Goal: Check status: Check status

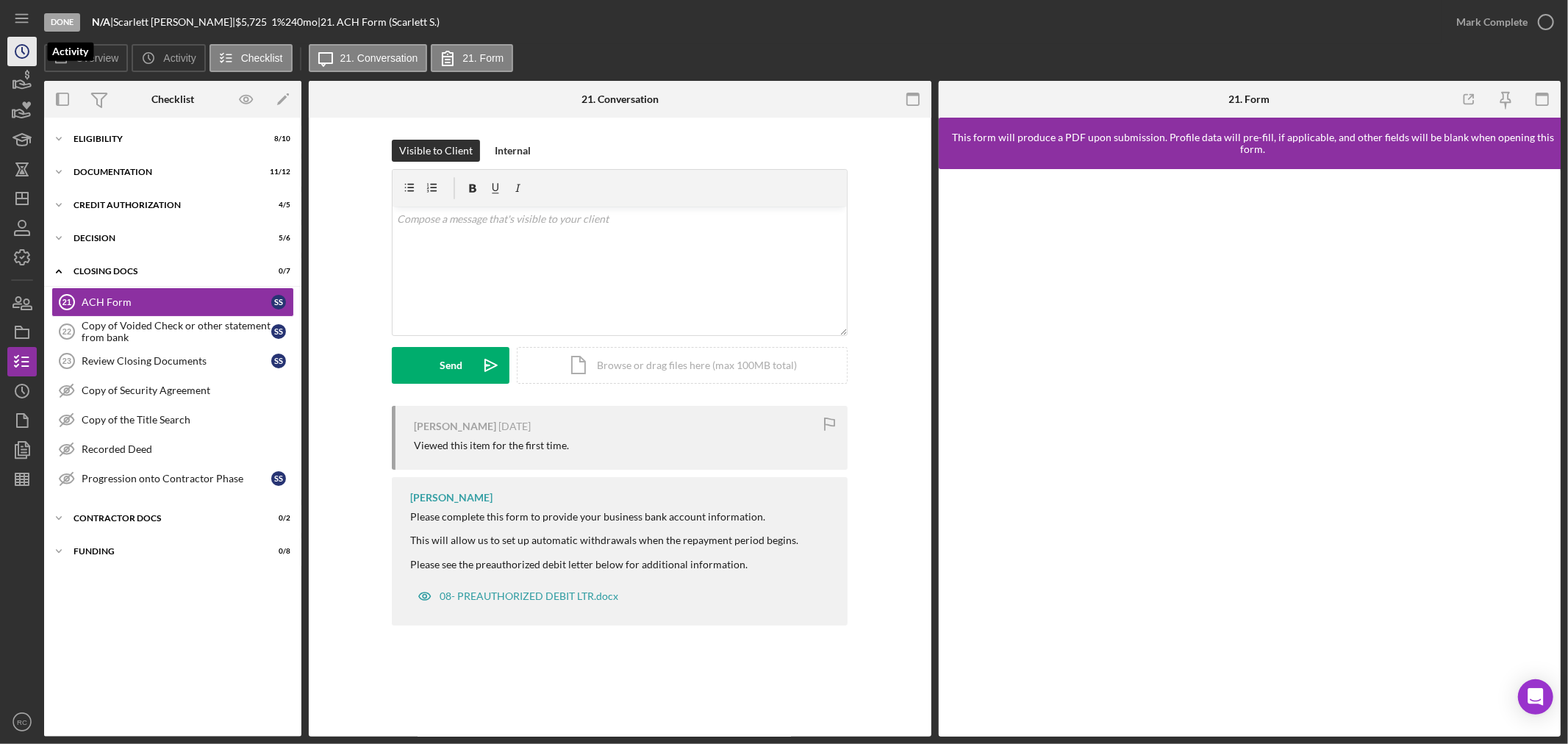
click at [31, 47] on icon "Icon/History" at bounding box center [22, 51] width 37 height 37
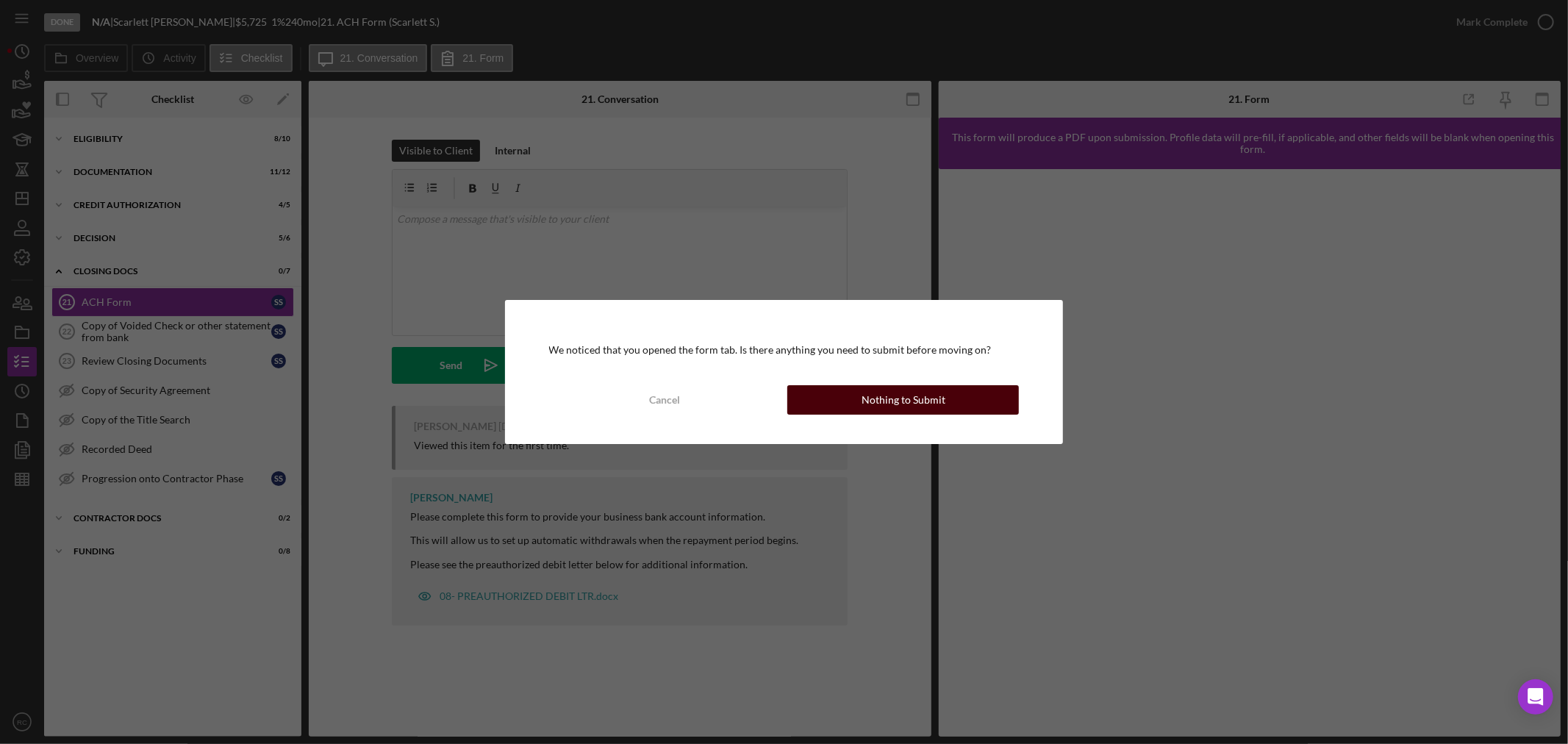
click at [847, 405] on button "Nothing to Submit" at bounding box center [903, 400] width 232 height 30
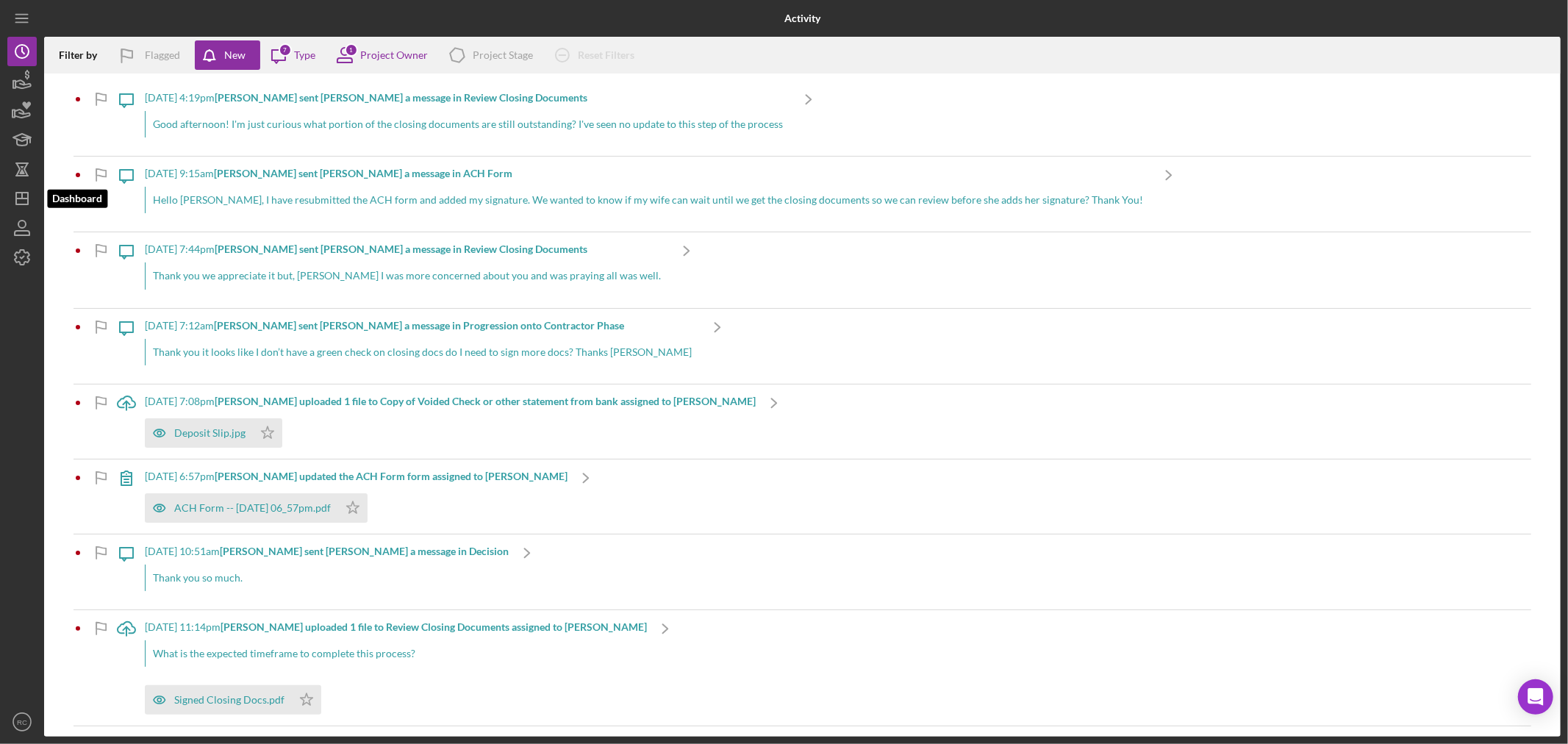
drag, startPoint x: 26, startPoint y: 200, endPoint x: 38, endPoint y: 185, distance: 19.2
click at [26, 200] on icon "Icon/Dashboard" at bounding box center [22, 198] width 37 height 37
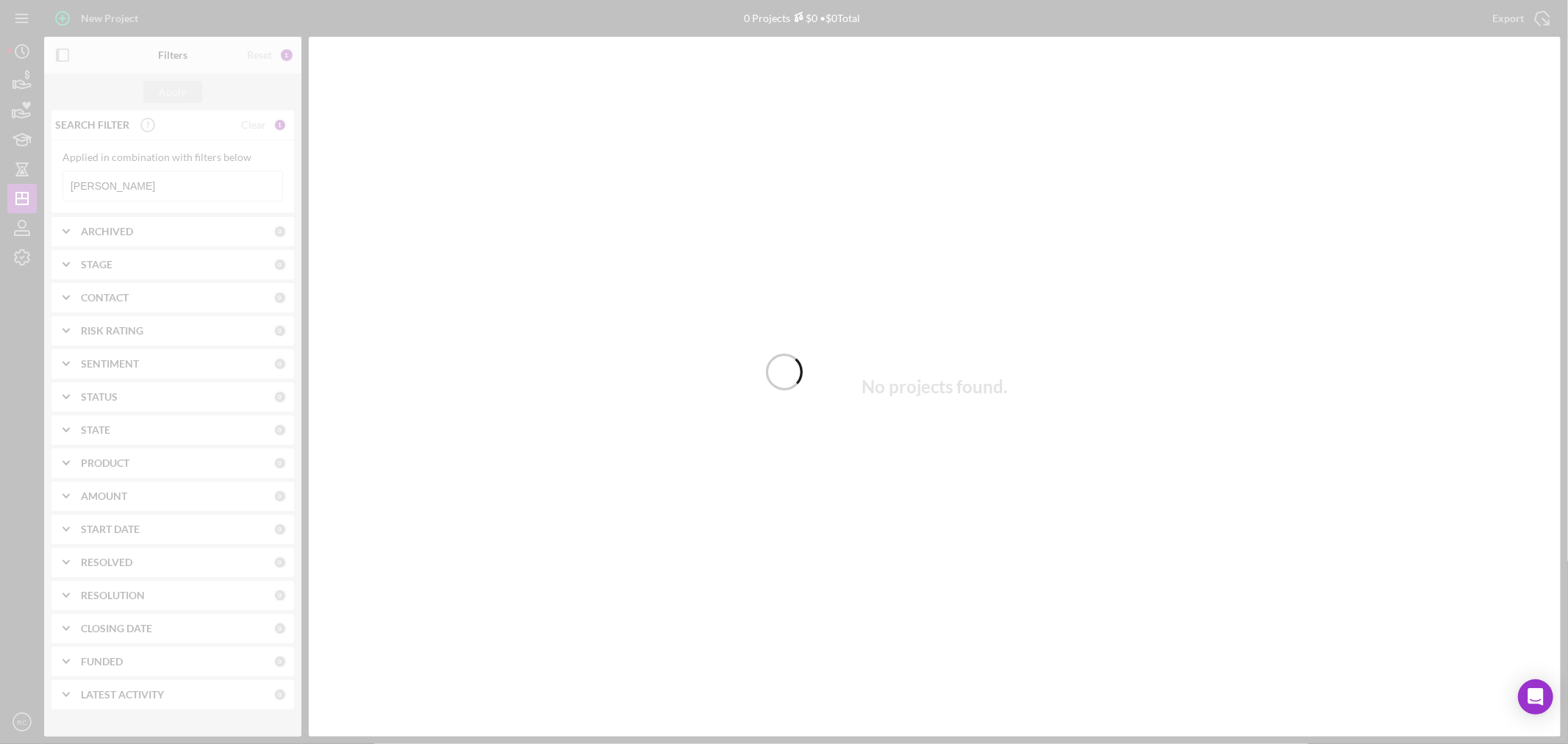
click at [180, 188] on div at bounding box center [784, 372] width 1568 height 744
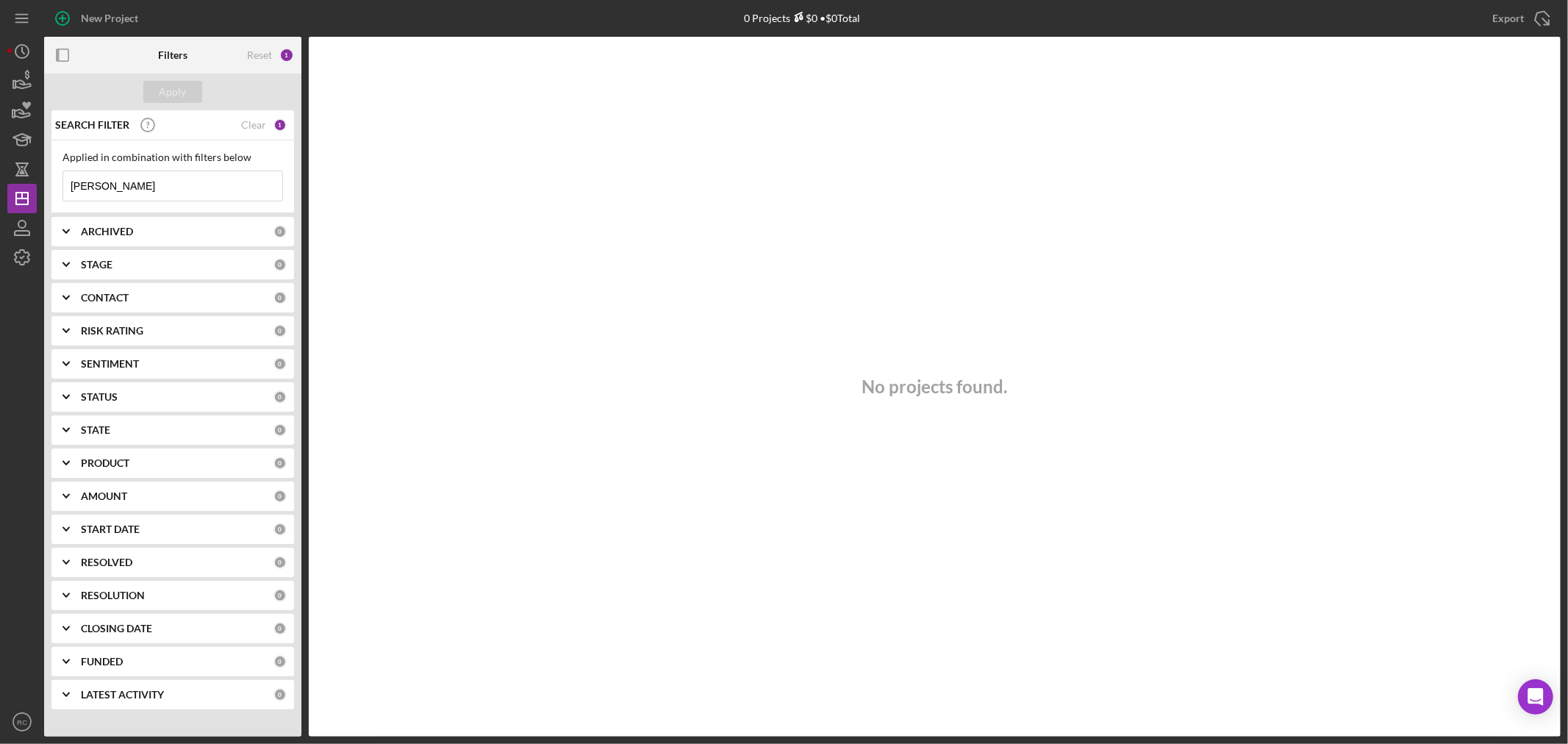
drag, startPoint x: 180, startPoint y: 188, endPoint x: 60, endPoint y: 186, distance: 120.0
click at [60, 186] on div "Applied in combination with filters below [PERSON_NAME] Icon/Menu Close" at bounding box center [173, 177] width 243 height 73
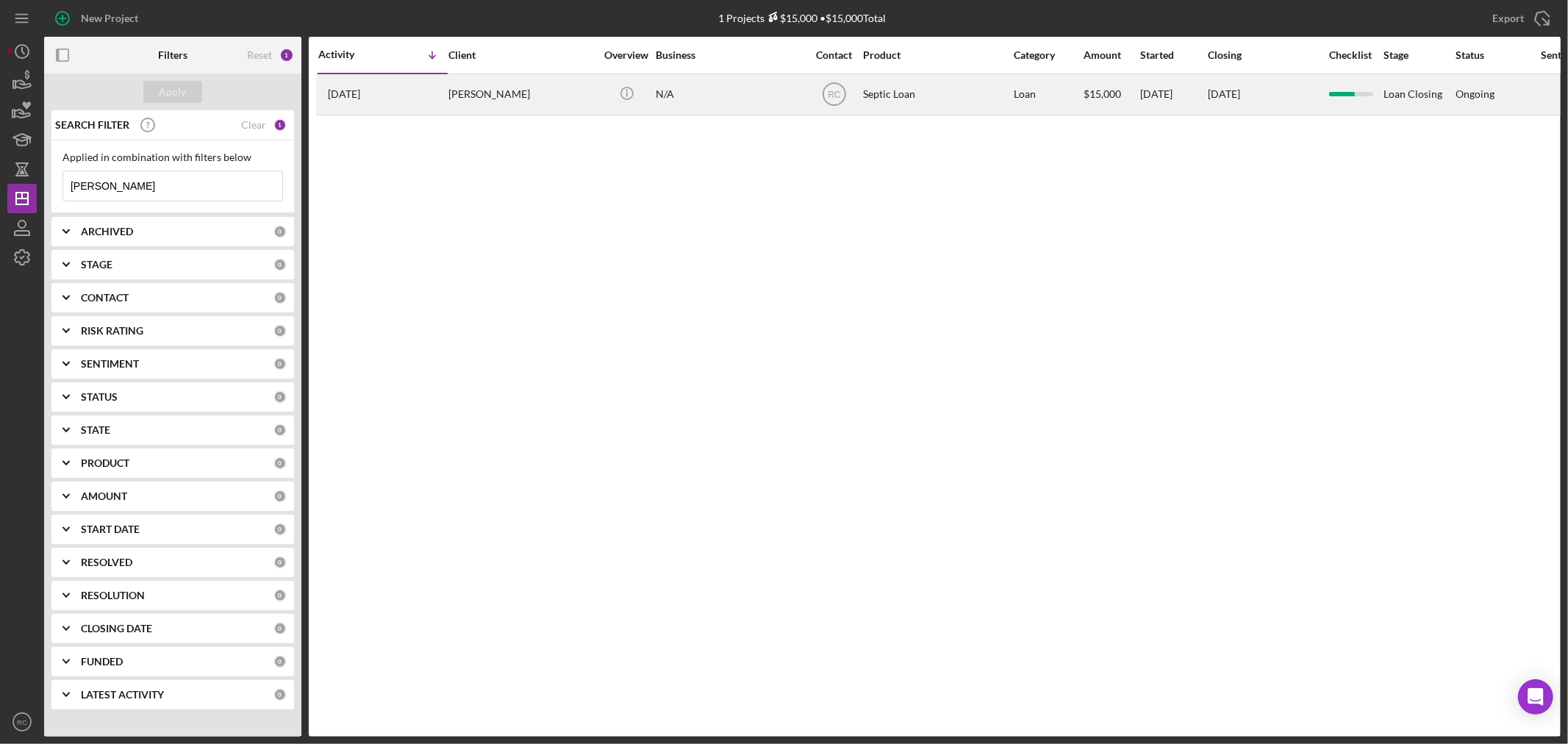
type input "[PERSON_NAME]"
click at [542, 101] on div "[PERSON_NAME]" at bounding box center [521, 94] width 147 height 39
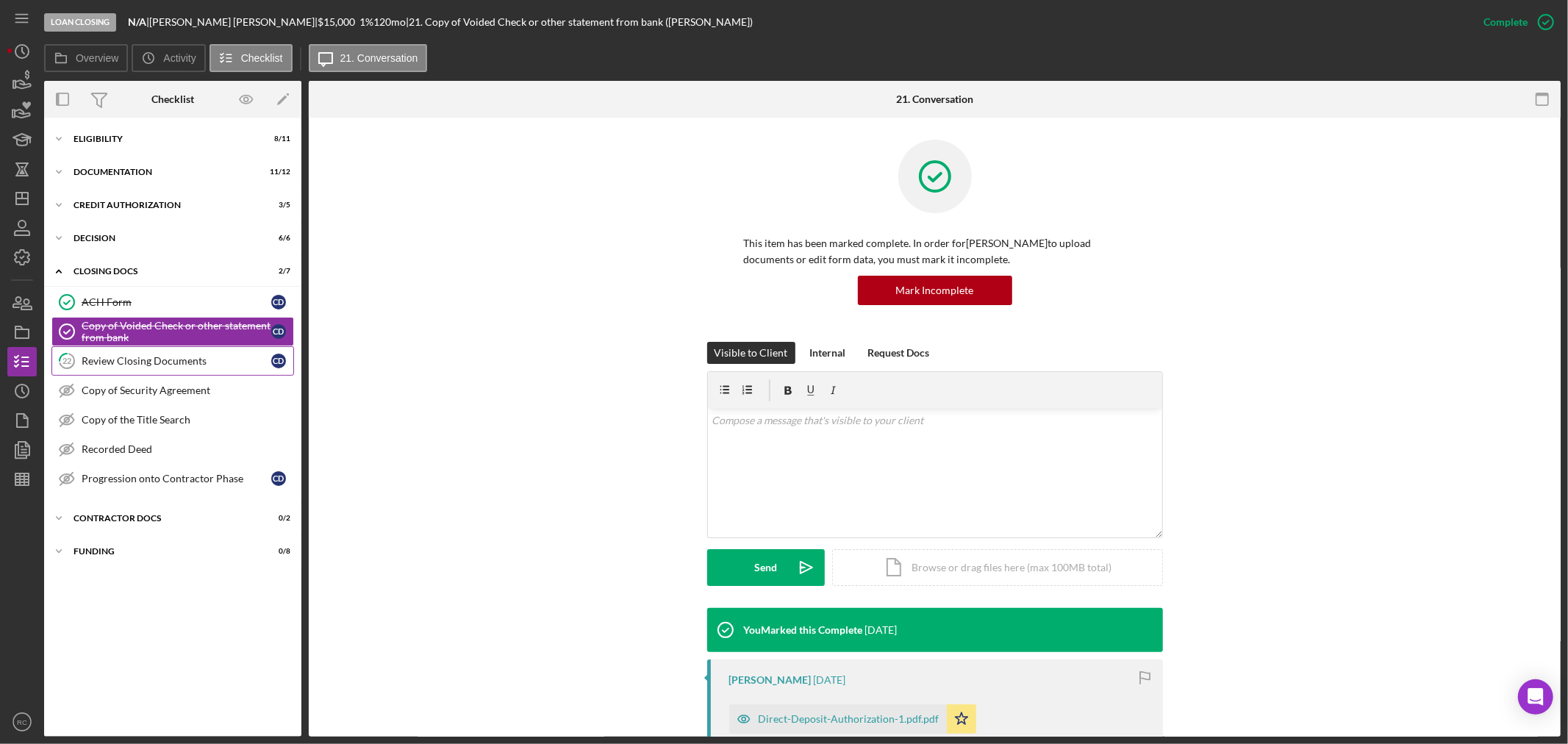
click at [193, 374] on link "22 Review Closing Documents C D" at bounding box center [173, 361] width 243 height 30
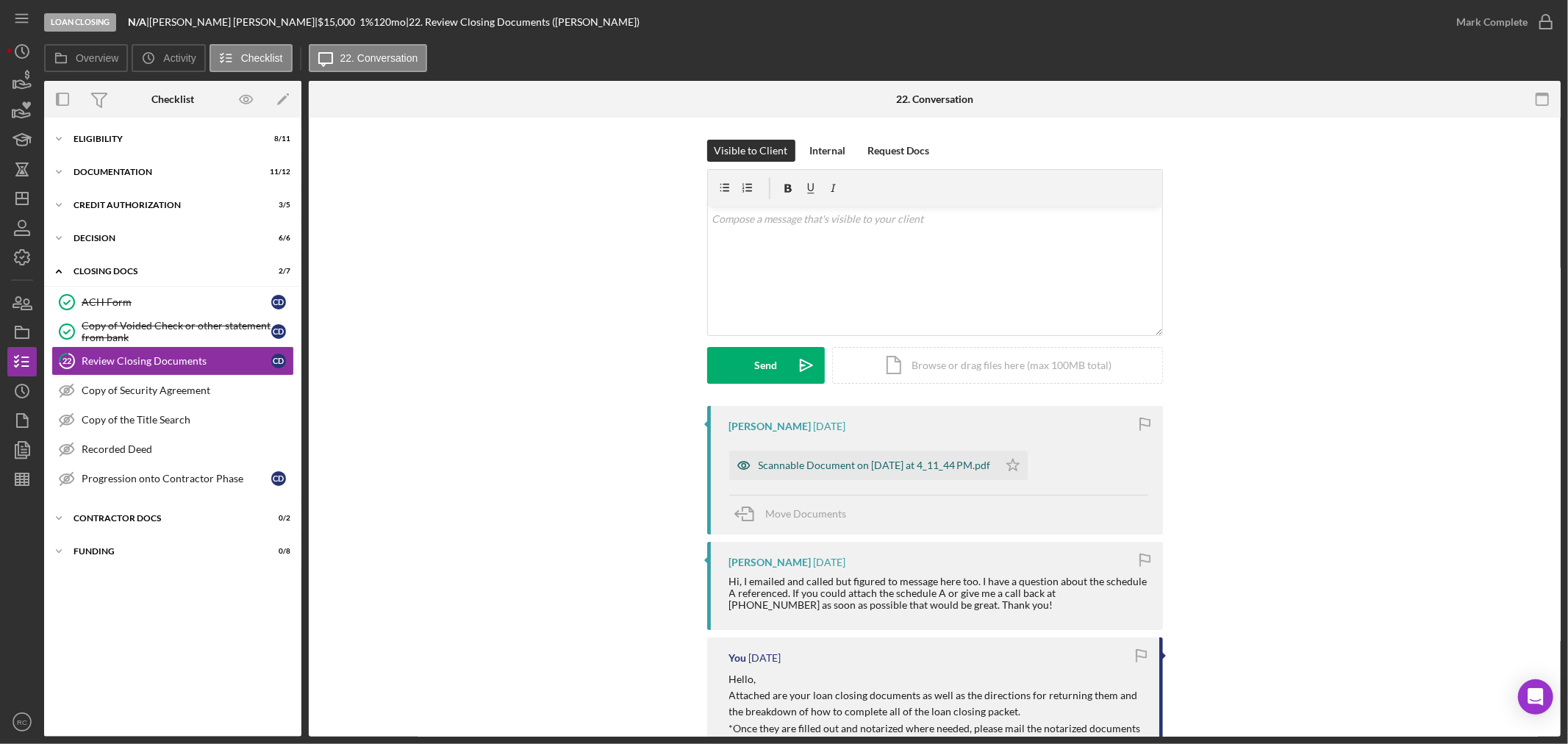
click at [908, 472] on div "Scannable Document on [DATE] at 4_11_44 PM.pdf" at bounding box center [864, 465] width 269 height 30
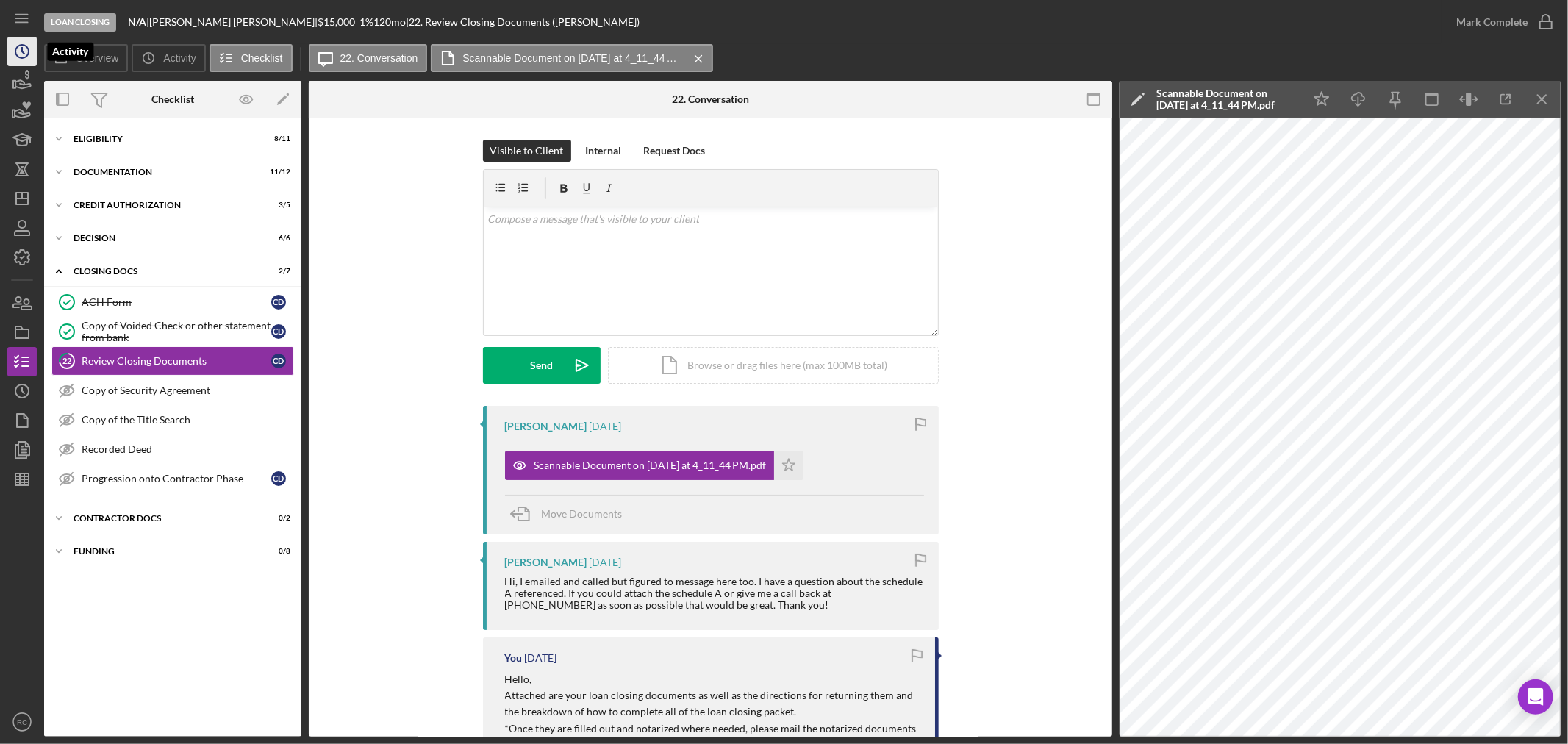
click at [26, 55] on icon "Icon/History" at bounding box center [22, 51] width 37 height 37
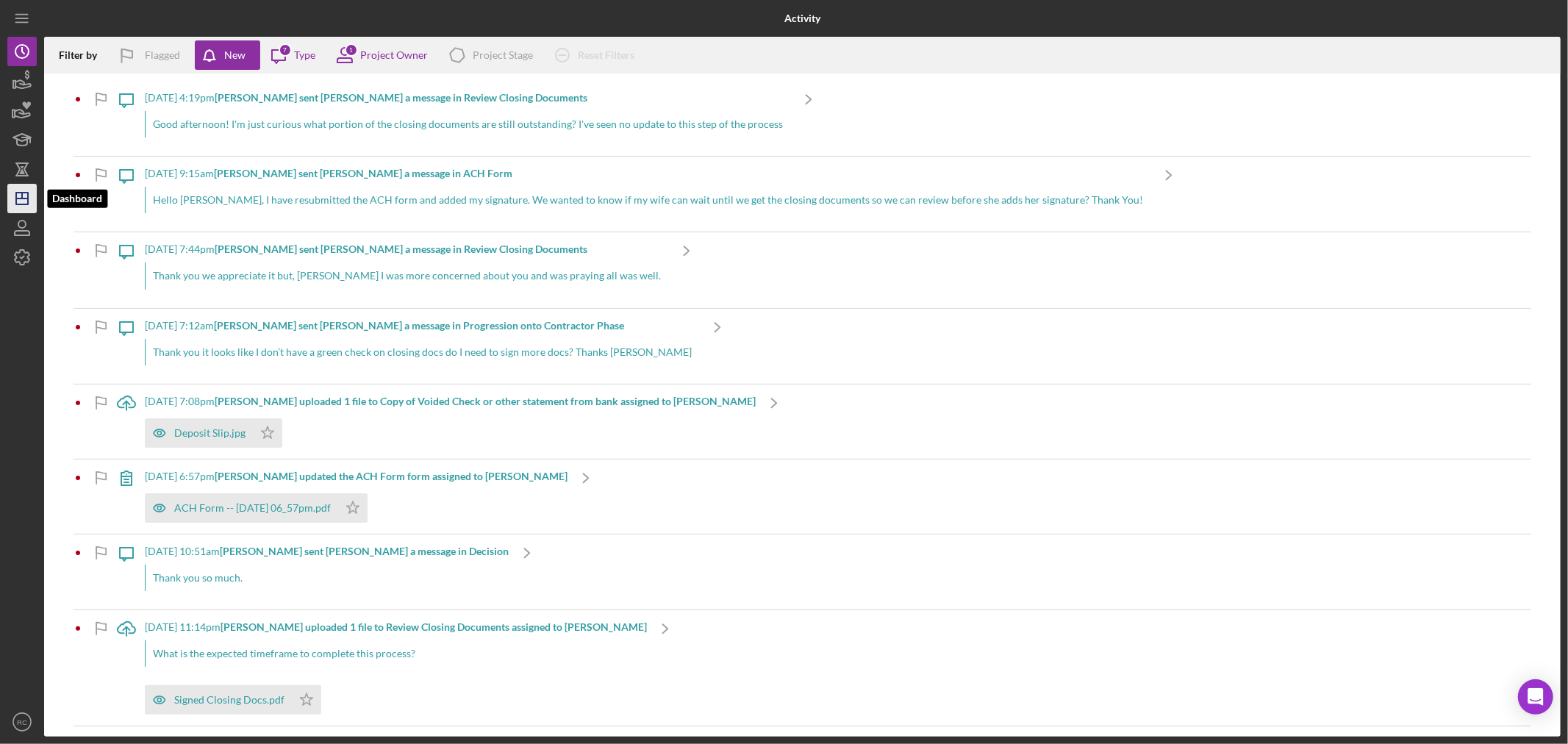
click at [23, 206] on icon "Icon/Dashboard" at bounding box center [22, 198] width 37 height 37
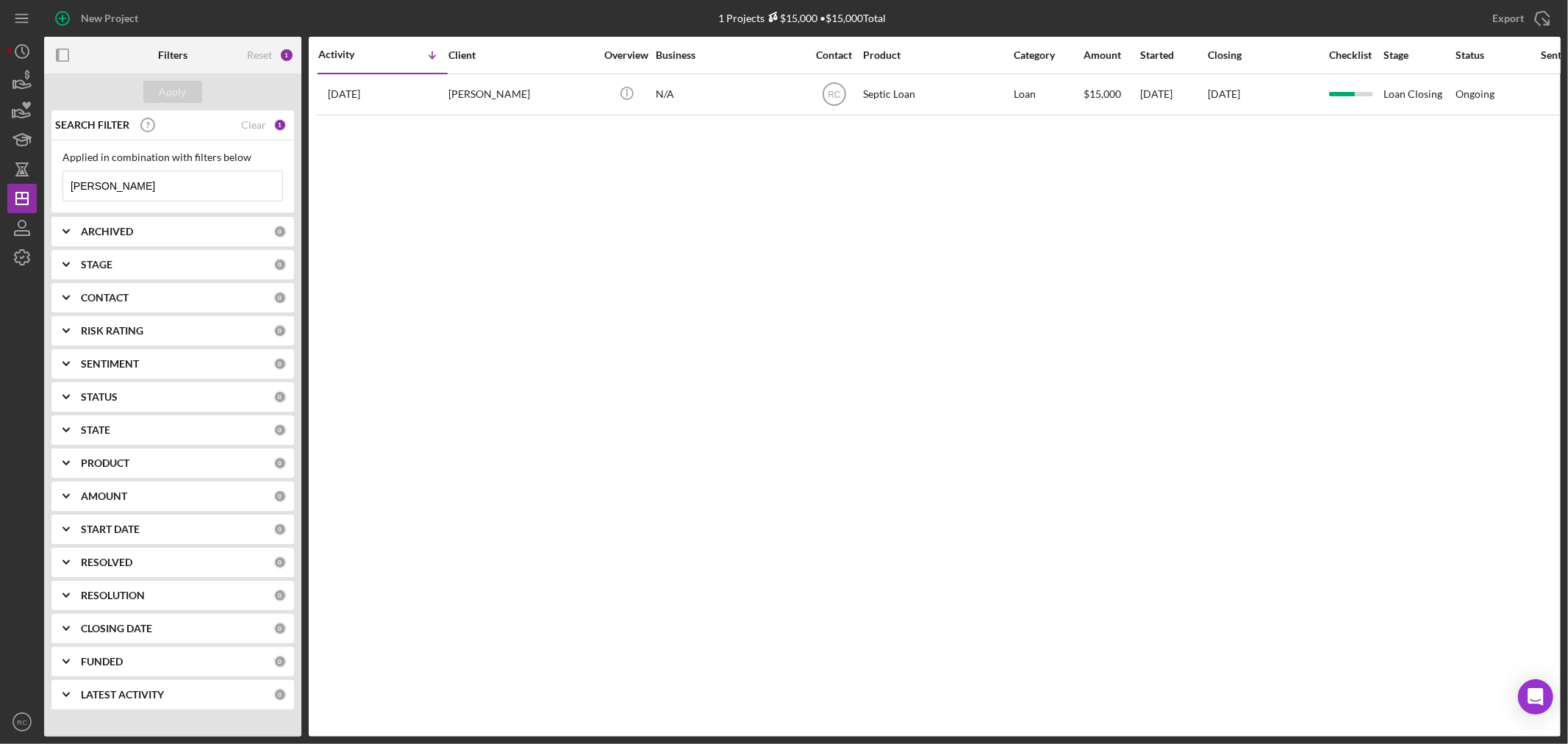
click at [130, 186] on input "[PERSON_NAME]" at bounding box center [172, 186] width 219 height 30
drag, startPoint x: 130, startPoint y: 186, endPoint x: 65, endPoint y: 197, distance: 65.9
click at [52, 193] on div "Applied in combination with filters below [PERSON_NAME] Icon/Menu Close" at bounding box center [173, 177] width 243 height 73
type input "love"
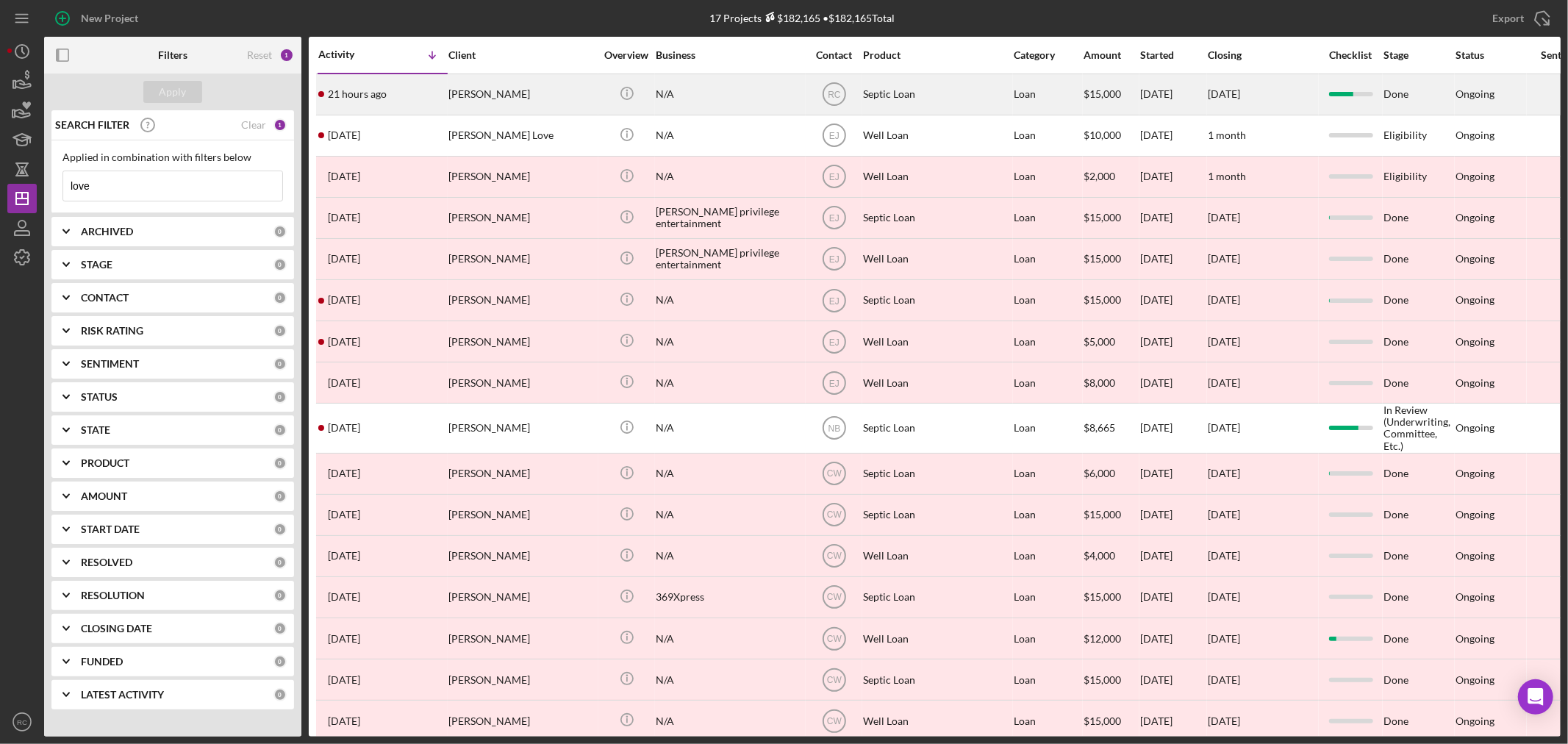
click at [458, 90] on div "[PERSON_NAME]" at bounding box center [521, 94] width 147 height 39
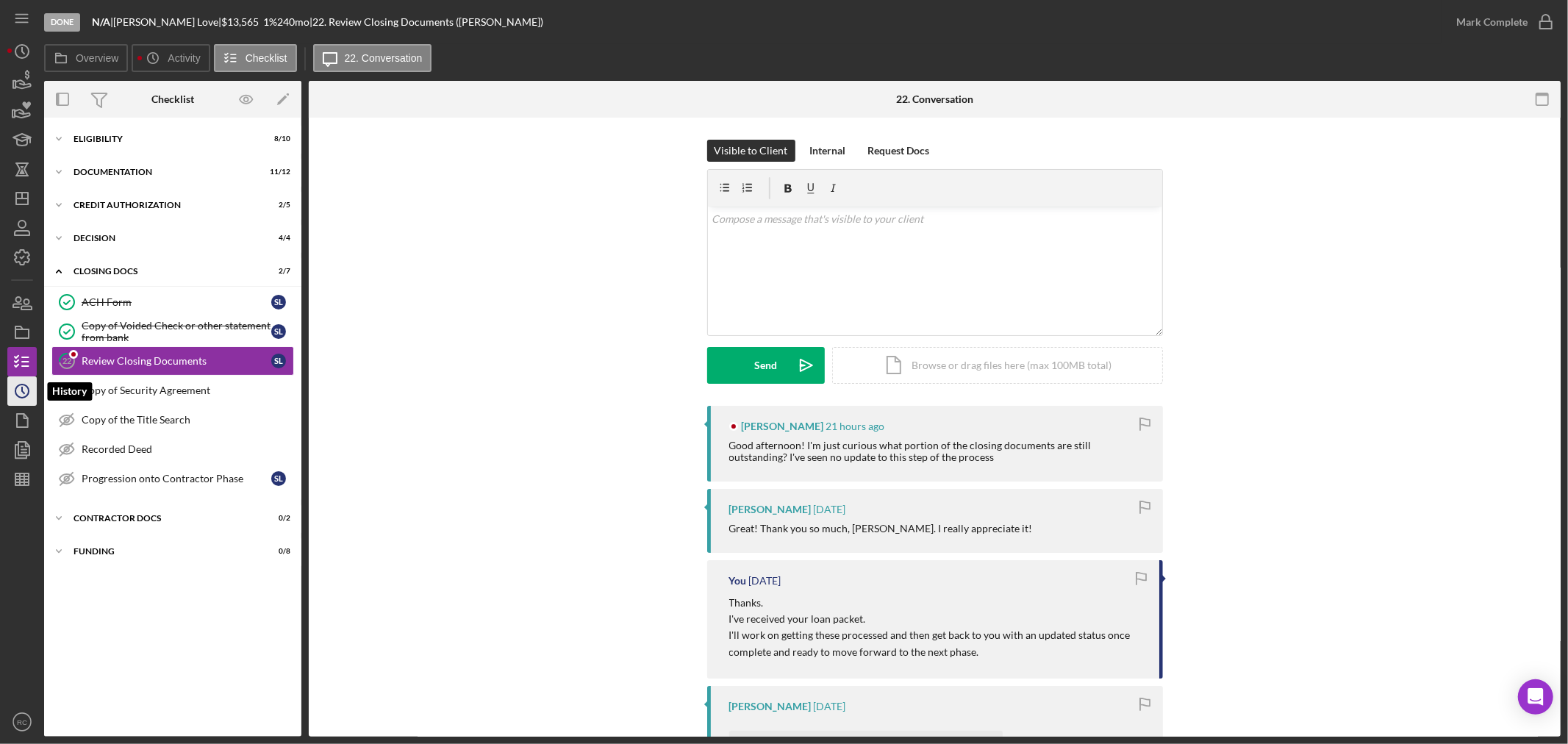
click at [19, 390] on icon "Icon/History" at bounding box center [22, 391] width 37 height 37
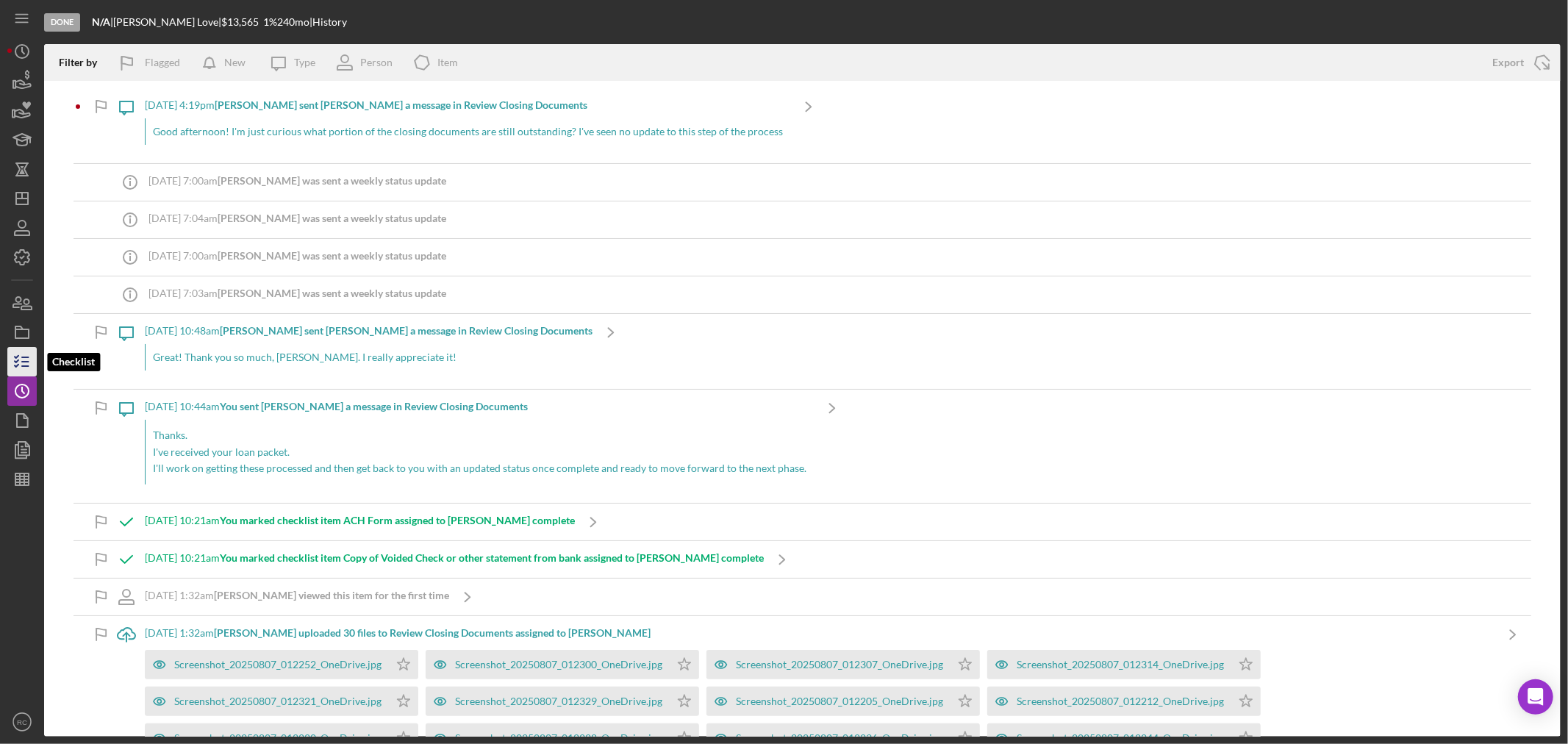
drag, startPoint x: 22, startPoint y: 368, endPoint x: 33, endPoint y: 368, distance: 11.0
click at [22, 368] on icon "button" at bounding box center [22, 361] width 37 height 37
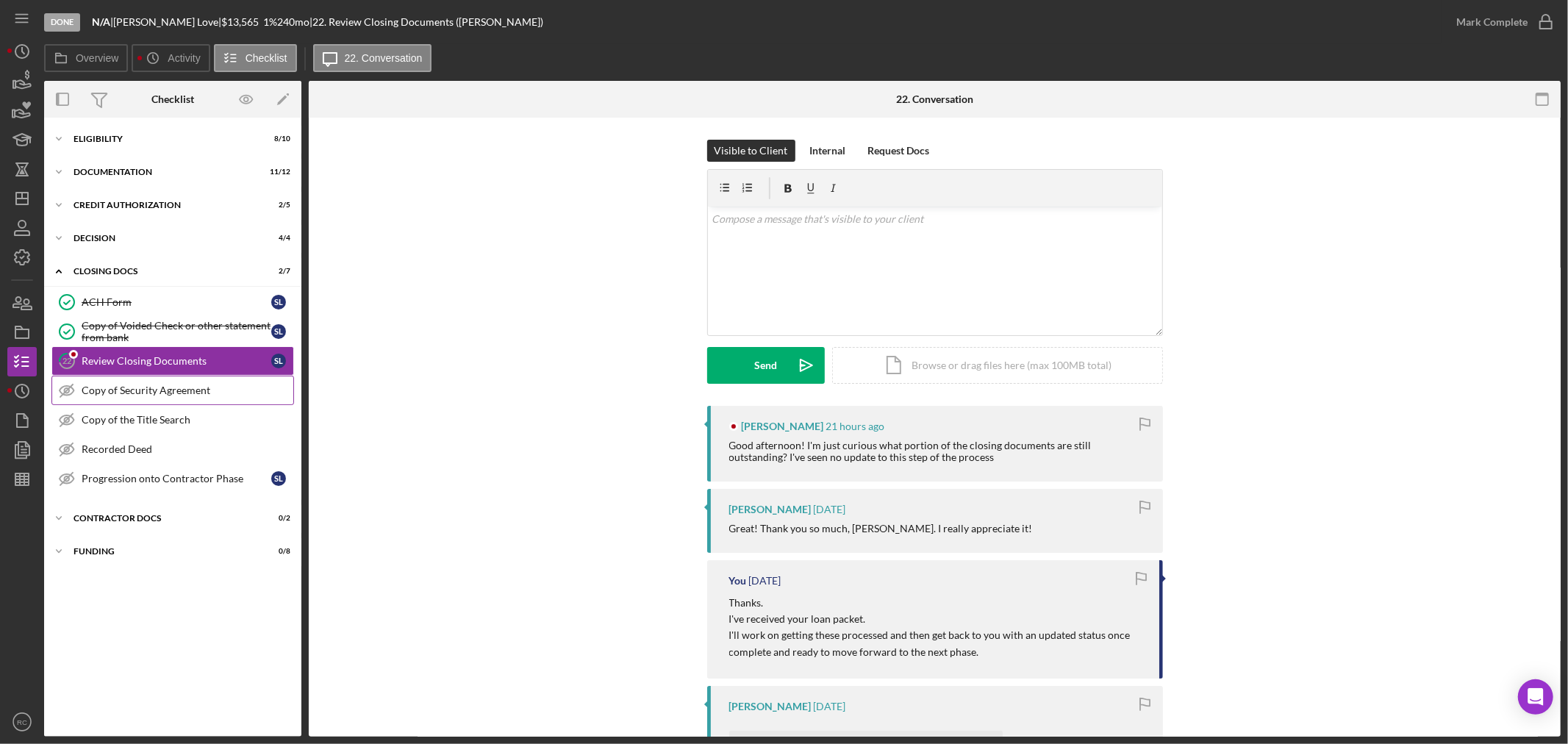
click at [155, 391] on div "Copy of Security Agreement" at bounding box center [188, 390] width 212 height 12
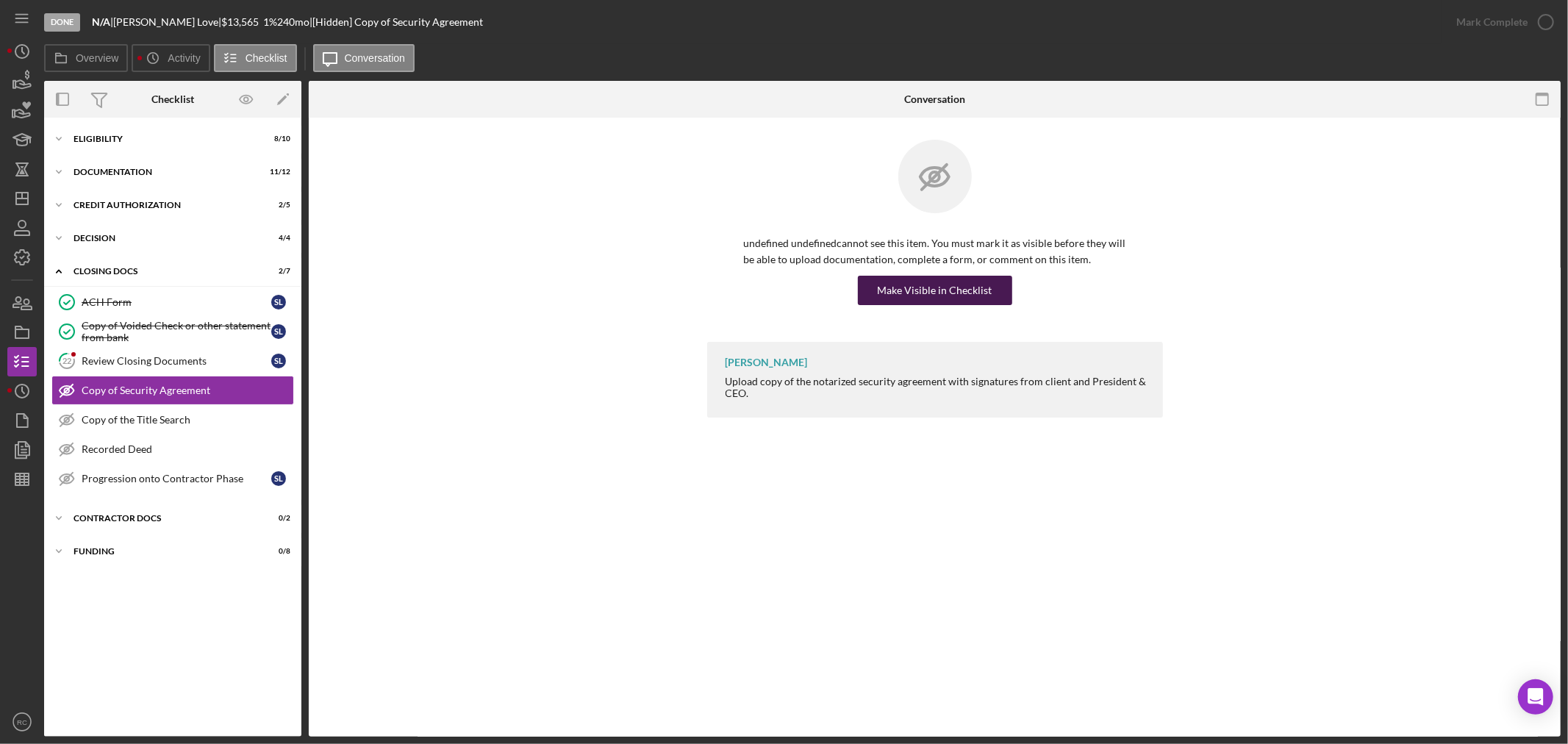
click at [919, 292] on div "Make Visible in Checklist" at bounding box center [935, 290] width 114 height 30
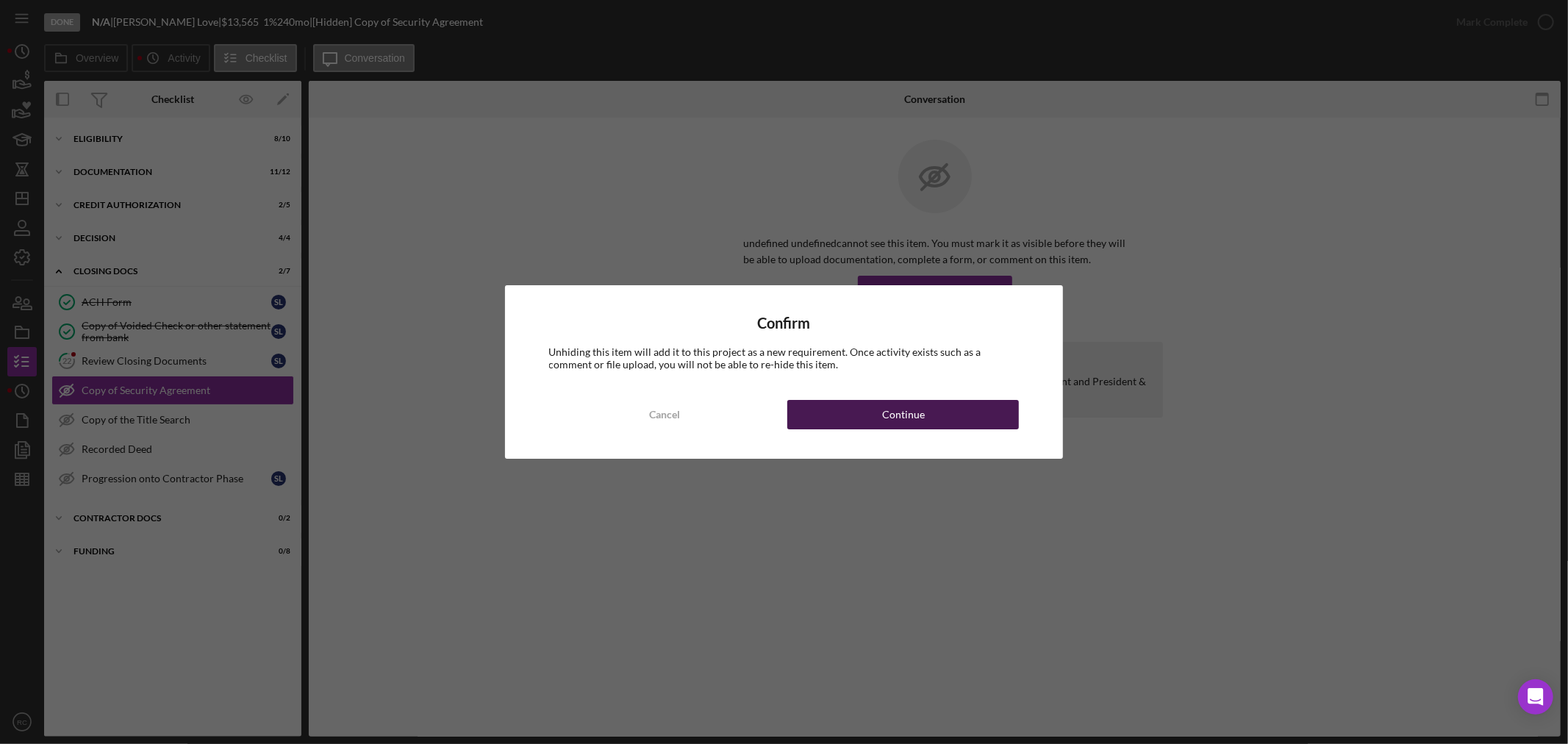
click at [893, 412] on div "Continue" at bounding box center [903, 415] width 43 height 30
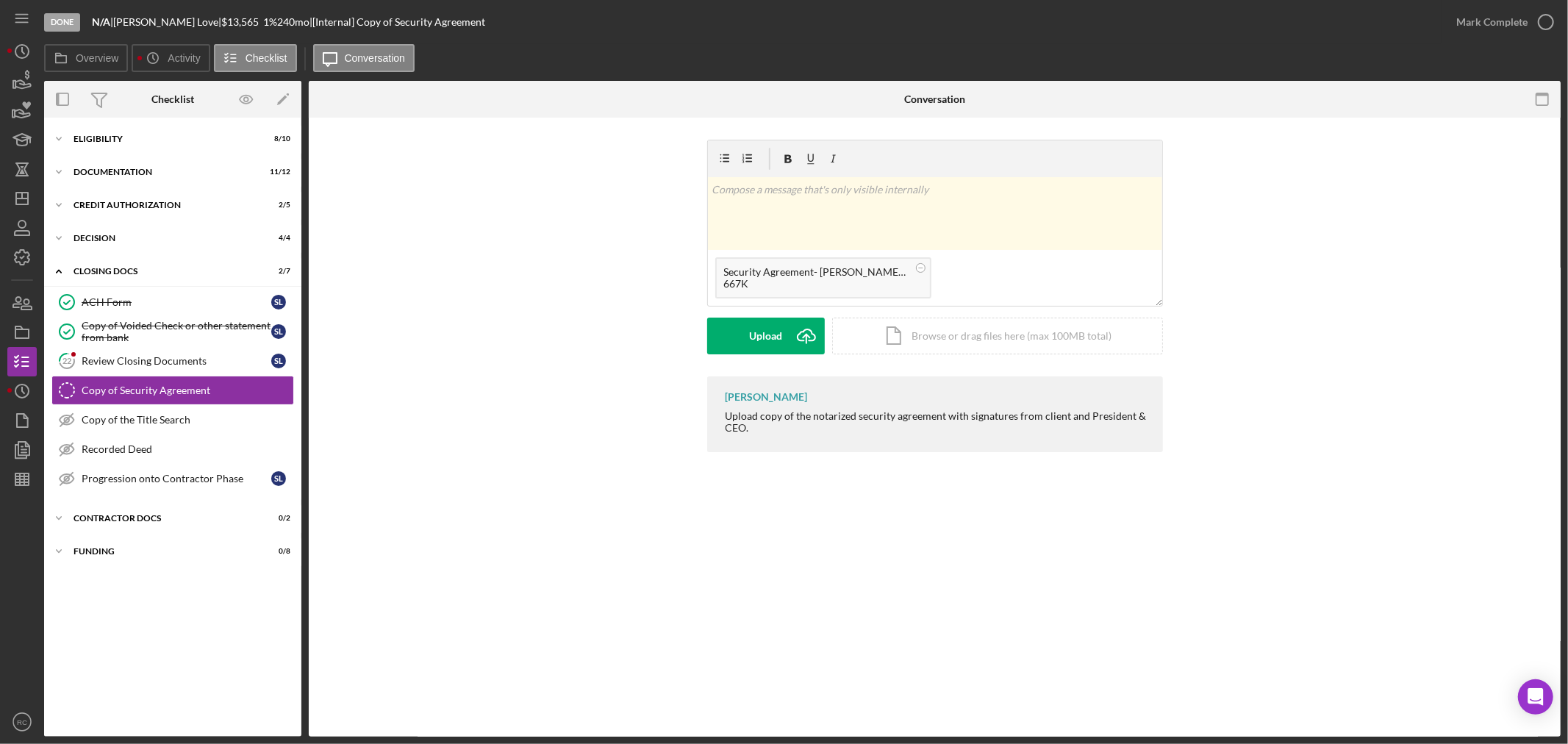
click at [724, 357] on div "v Color teal Color pink Remove color Add row above Add row below Add column bef…" at bounding box center [935, 258] width 456 height 237
click at [735, 346] on button "Upload Icon/Upload" at bounding box center [766, 335] width 118 height 37
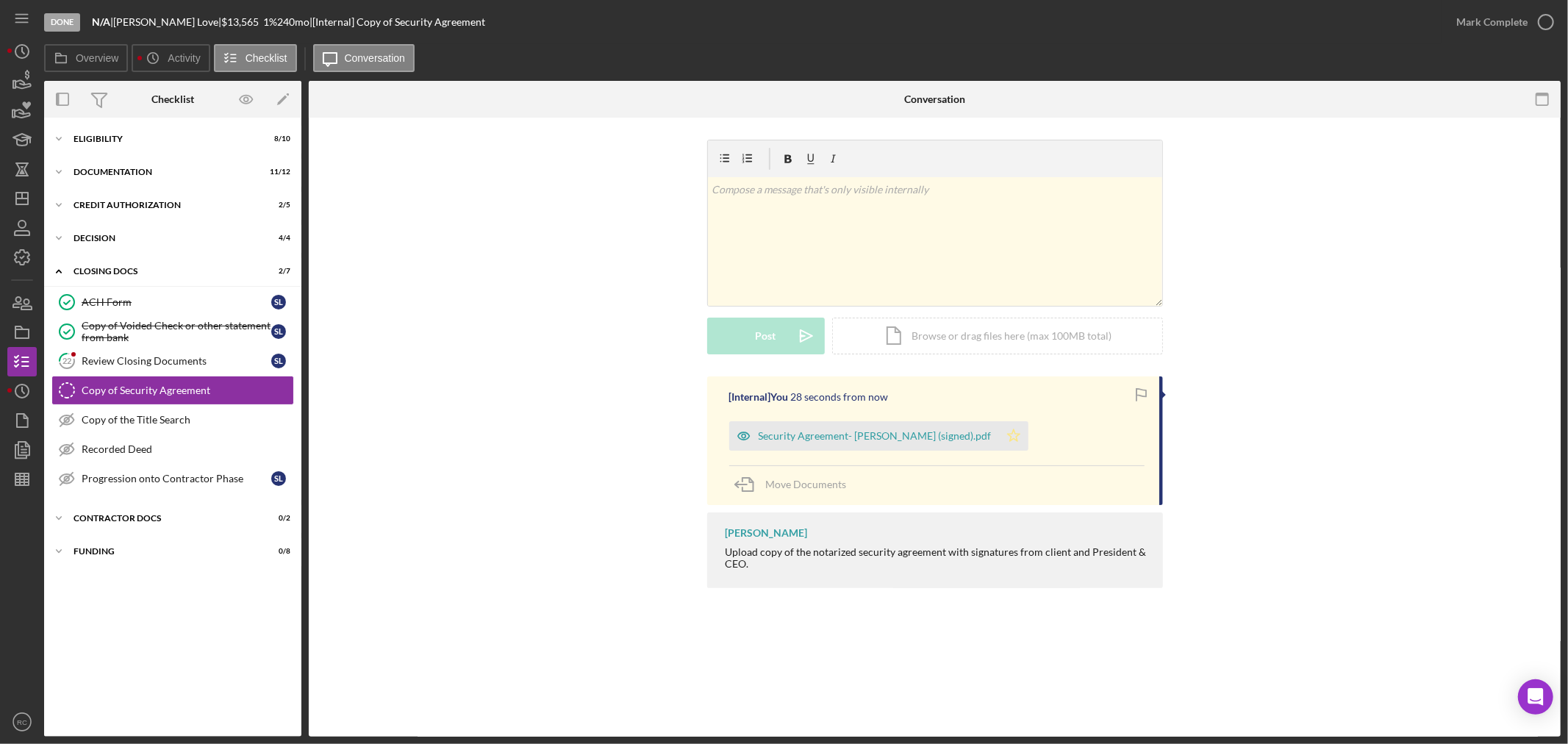
click at [999, 438] on icon "Icon/Star" at bounding box center [1014, 436] width 30 height 30
click at [1482, 13] on div "Mark Complete" at bounding box center [1492, 22] width 72 height 30
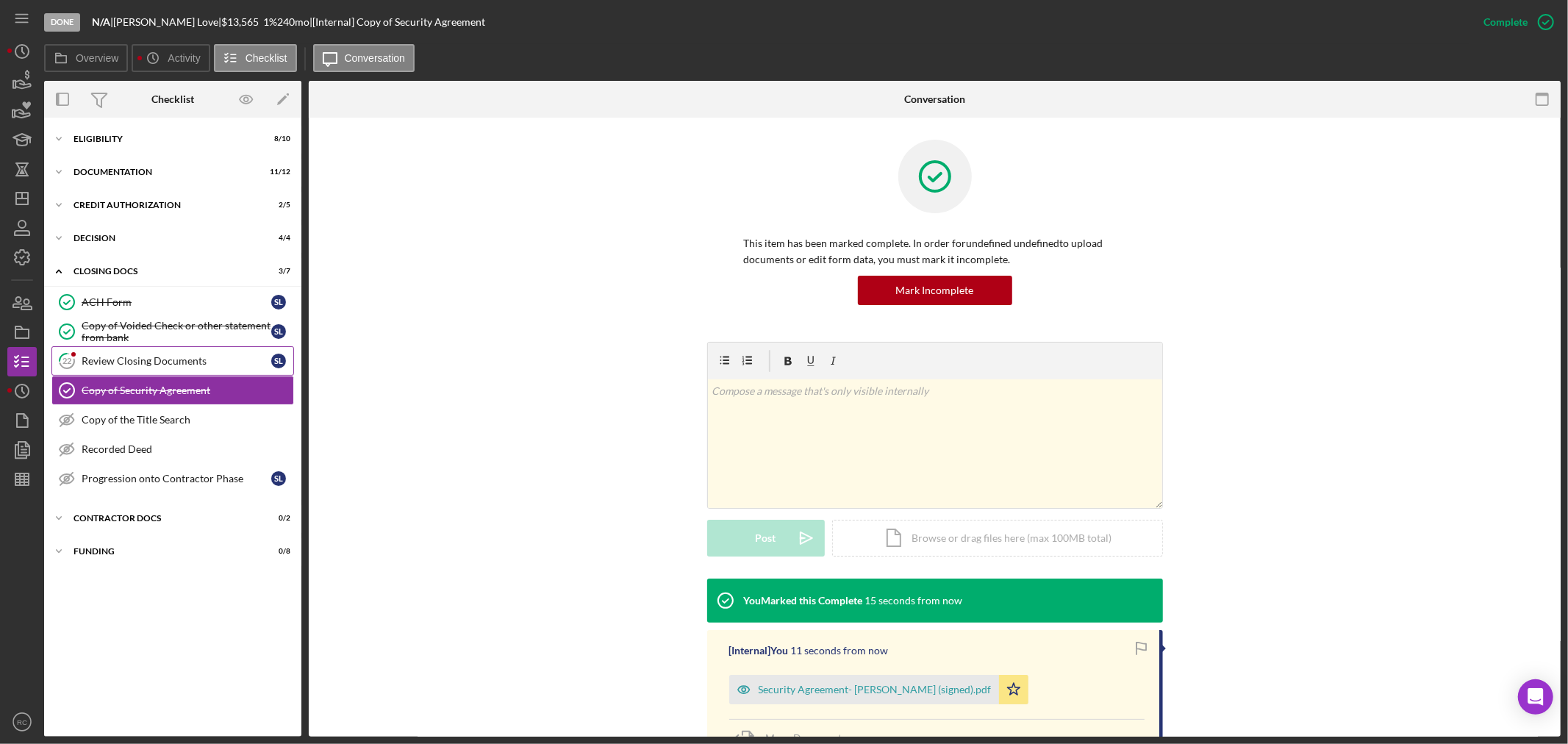
click at [159, 365] on div "Review Closing Documents" at bounding box center [177, 360] width 190 height 12
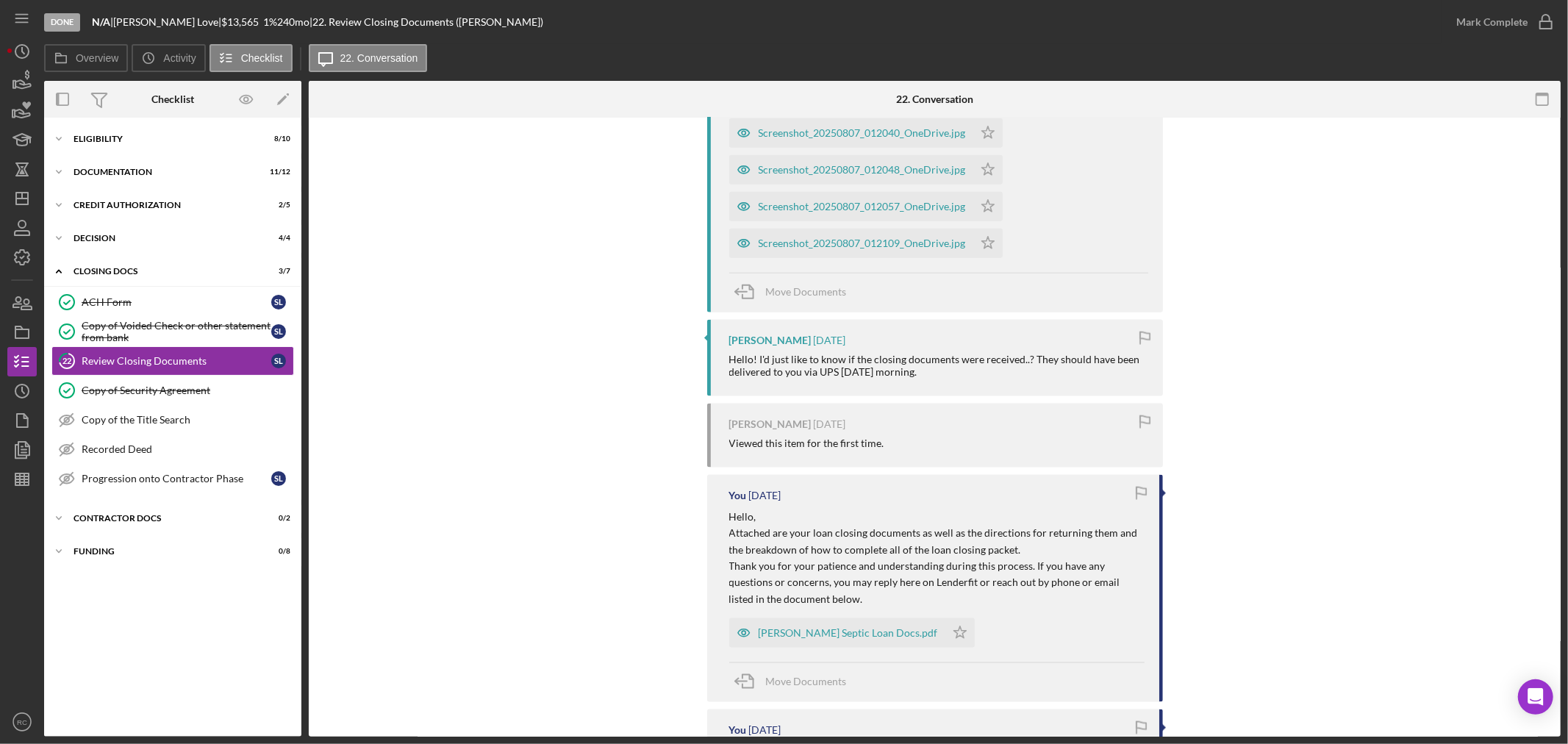
scroll to position [1307, 0]
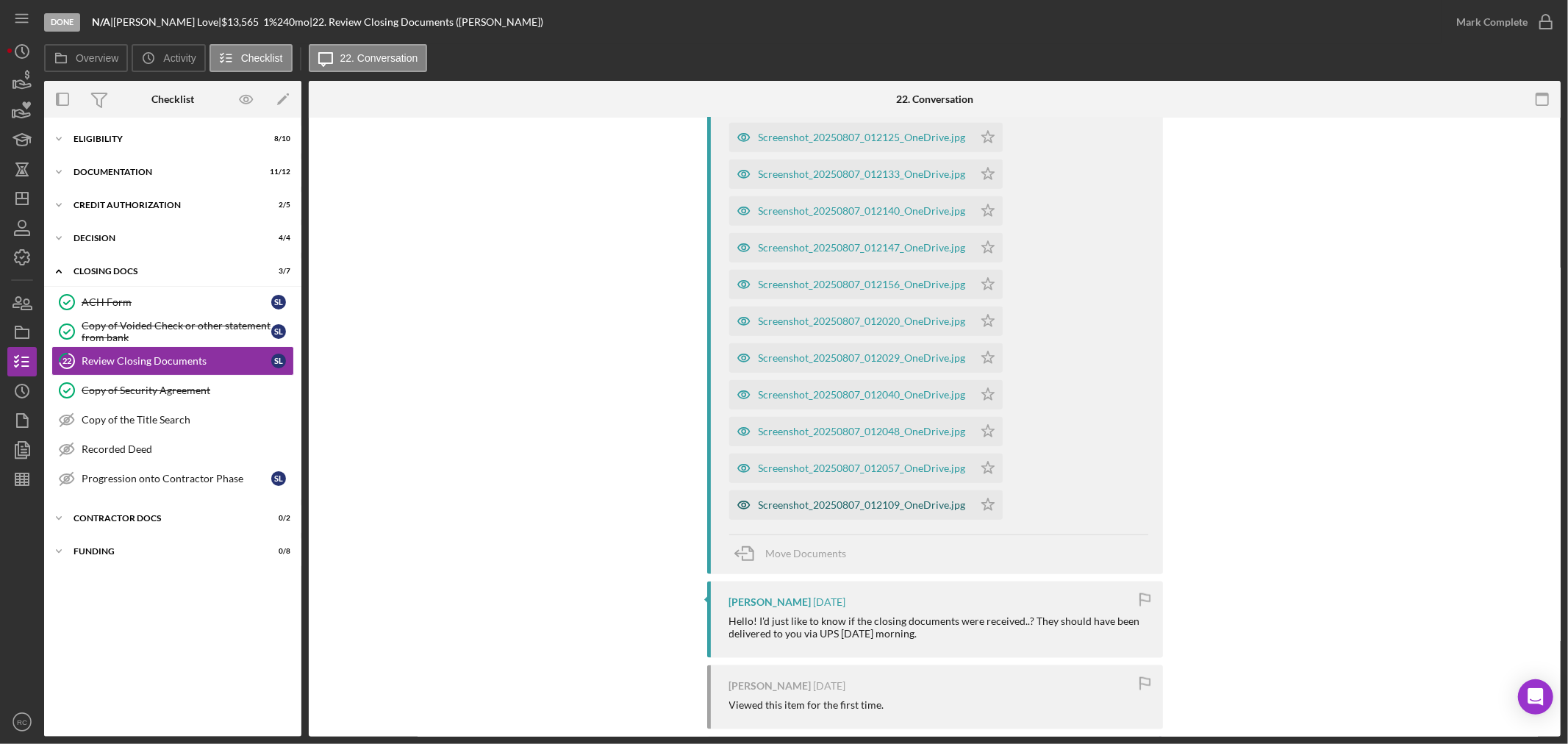
click at [854, 508] on div "Screenshot_20250807_012109_OneDrive.jpg" at bounding box center [862, 504] width 207 height 12
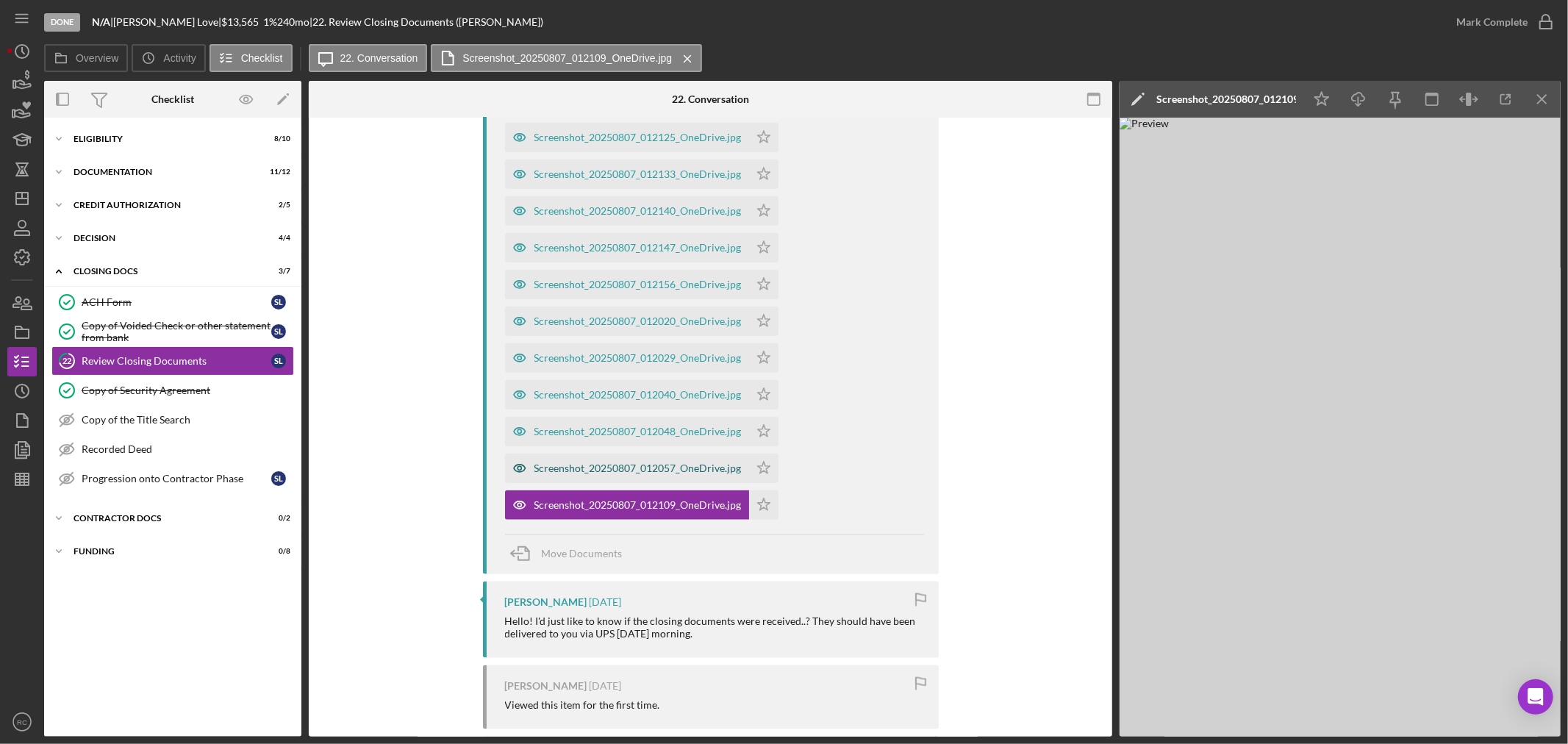
click at [702, 472] on div "Screenshot_20250807_012057_OneDrive.jpg" at bounding box center [638, 468] width 207 height 12
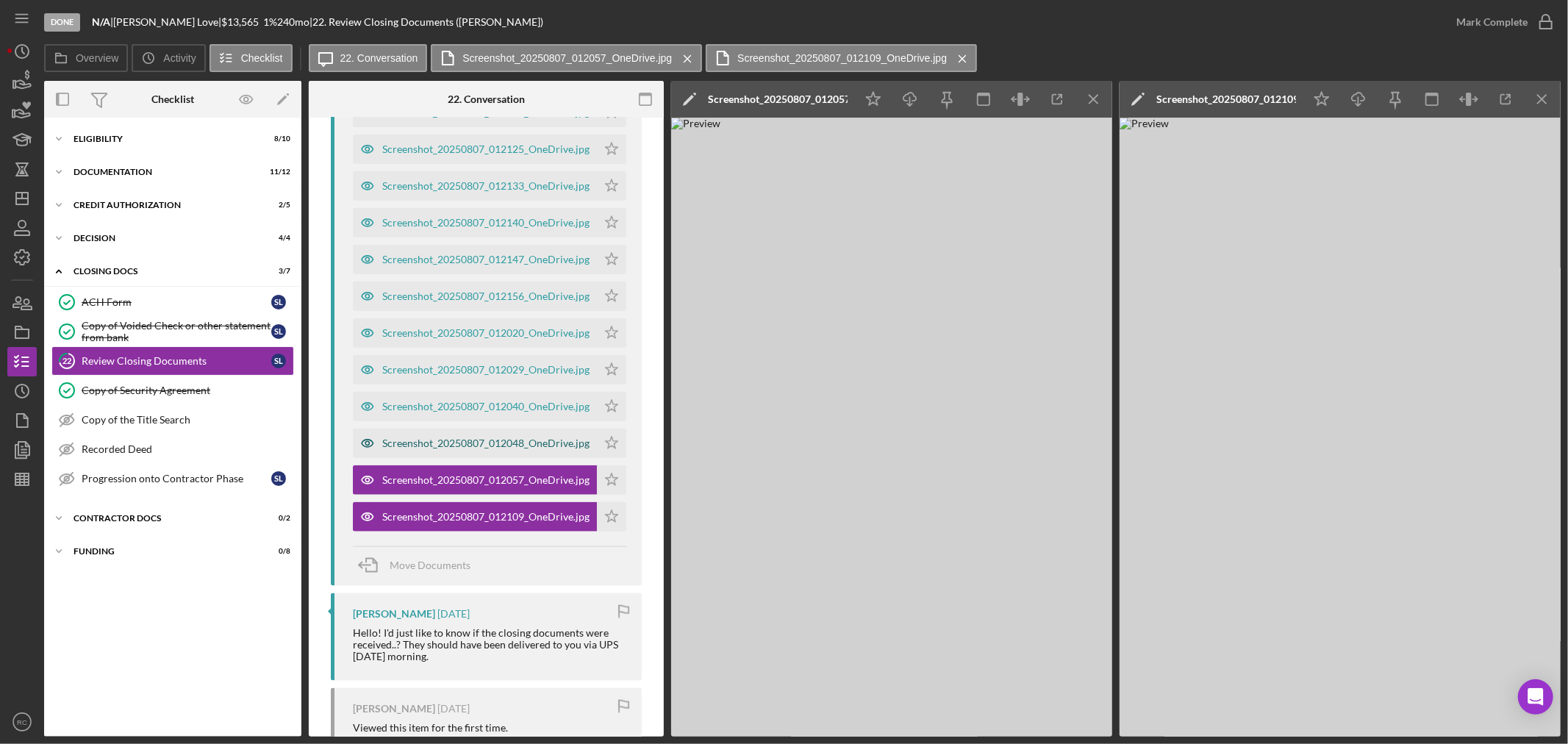
click at [520, 437] on div "Screenshot_20250807_012048_OneDrive.jpg" at bounding box center [486, 443] width 207 height 12
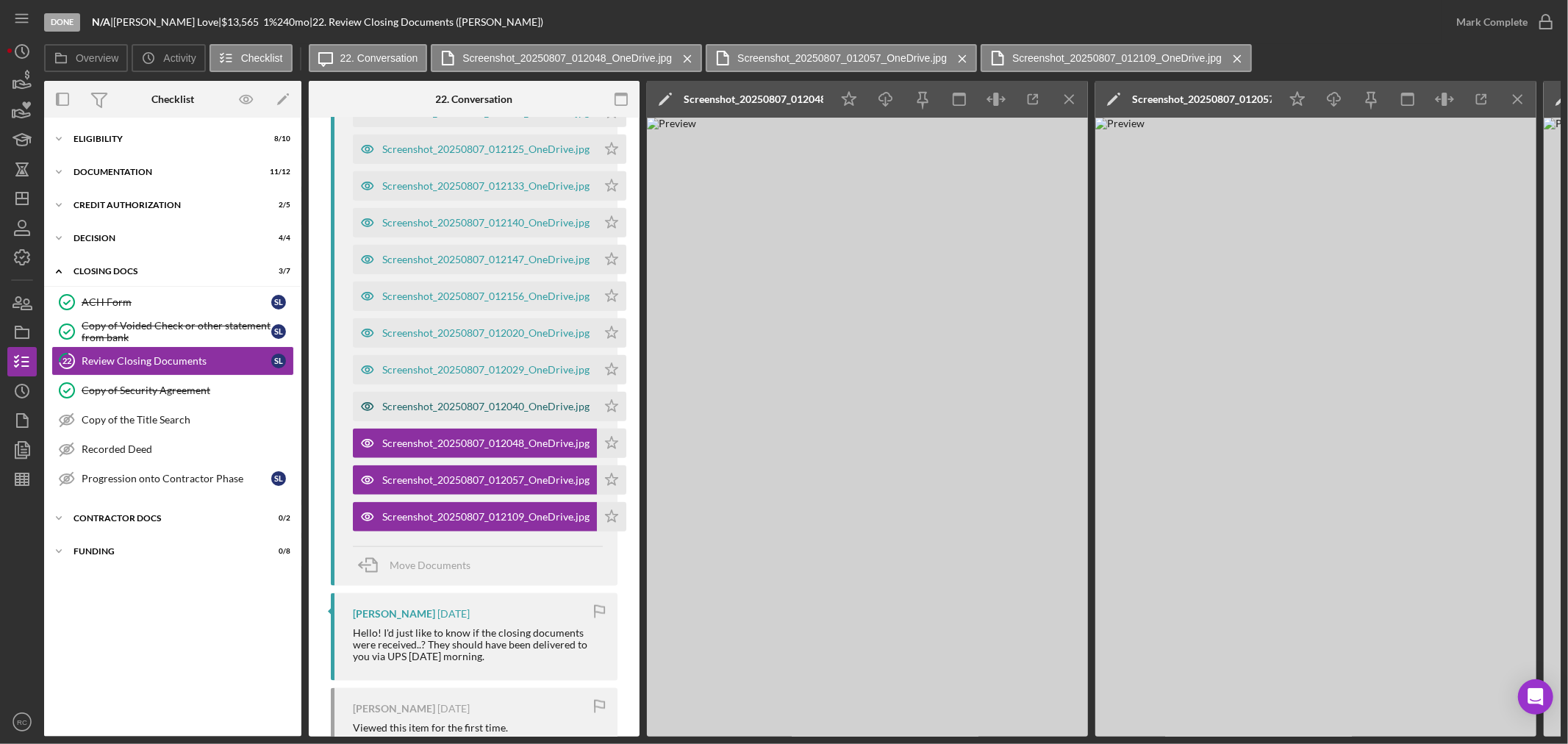
click at [500, 391] on div "Screenshot_20250807_012040_OneDrive.jpg" at bounding box center [475, 406] width 244 height 30
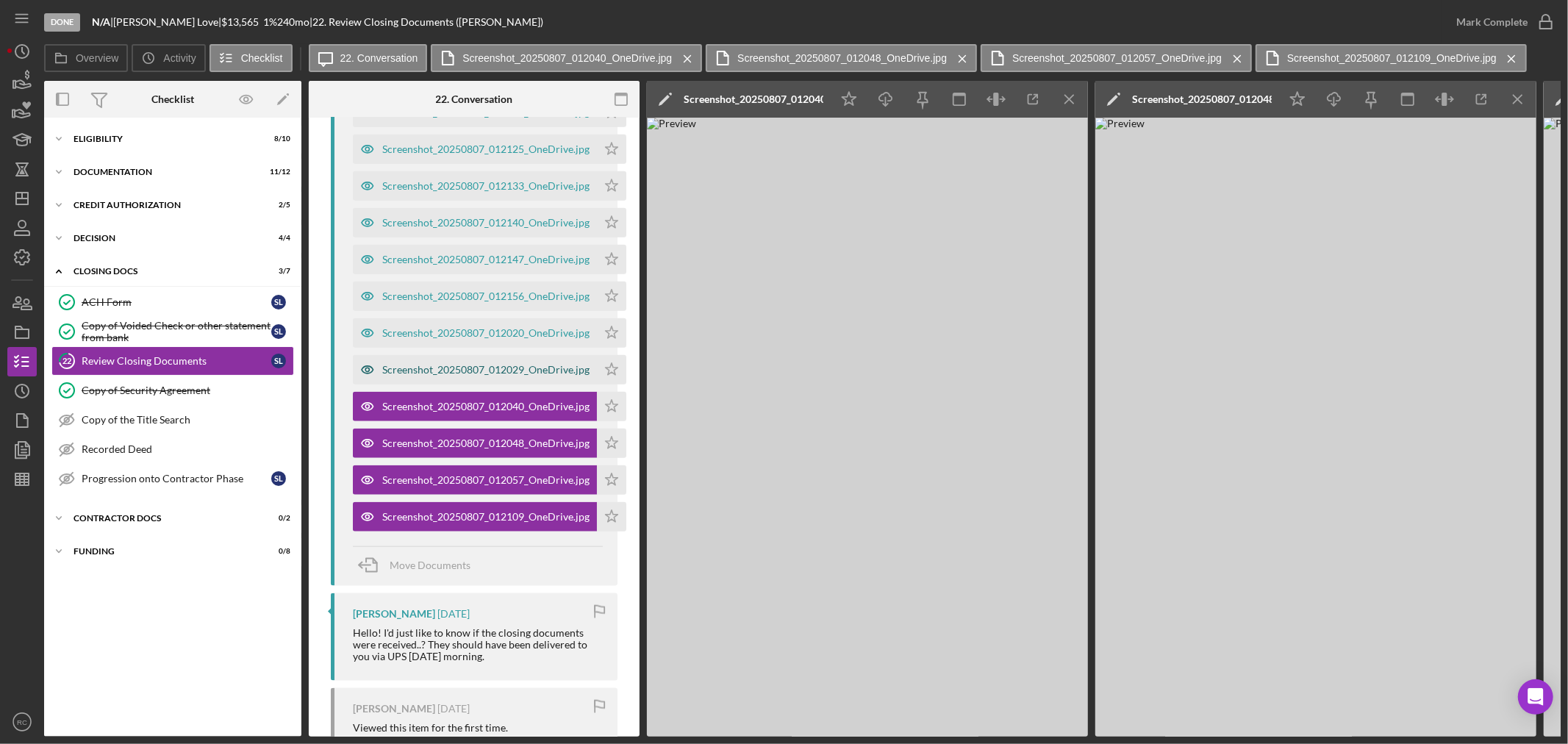
click at [497, 365] on div "Screenshot_20250807_012029_OneDrive.jpg" at bounding box center [475, 370] width 244 height 30
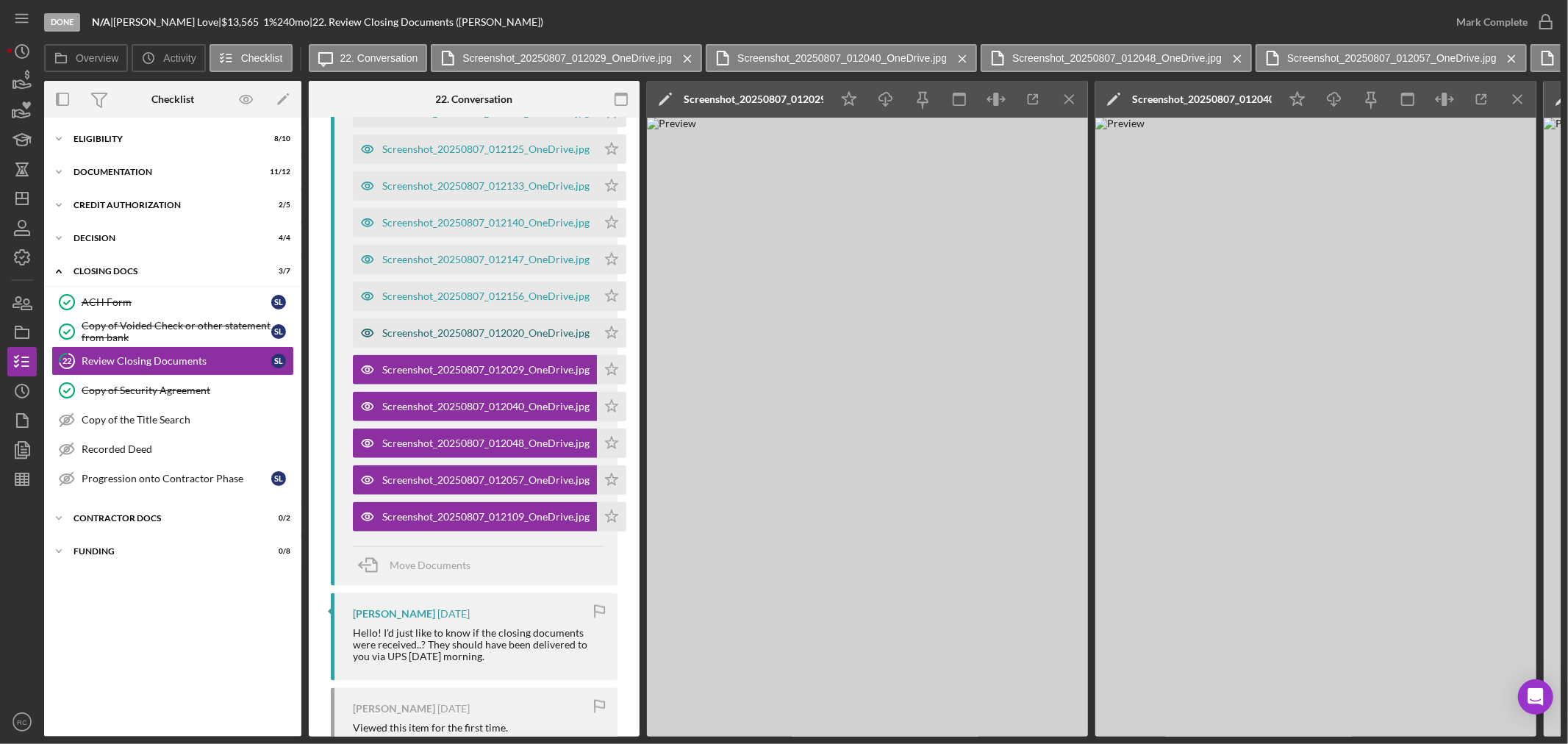
click at [486, 327] on div "Screenshot_20250807_012020_OneDrive.jpg" at bounding box center [486, 332] width 207 height 12
click at [493, 290] on div "Screenshot_20250807_012156_OneDrive.jpg" at bounding box center [486, 296] width 207 height 12
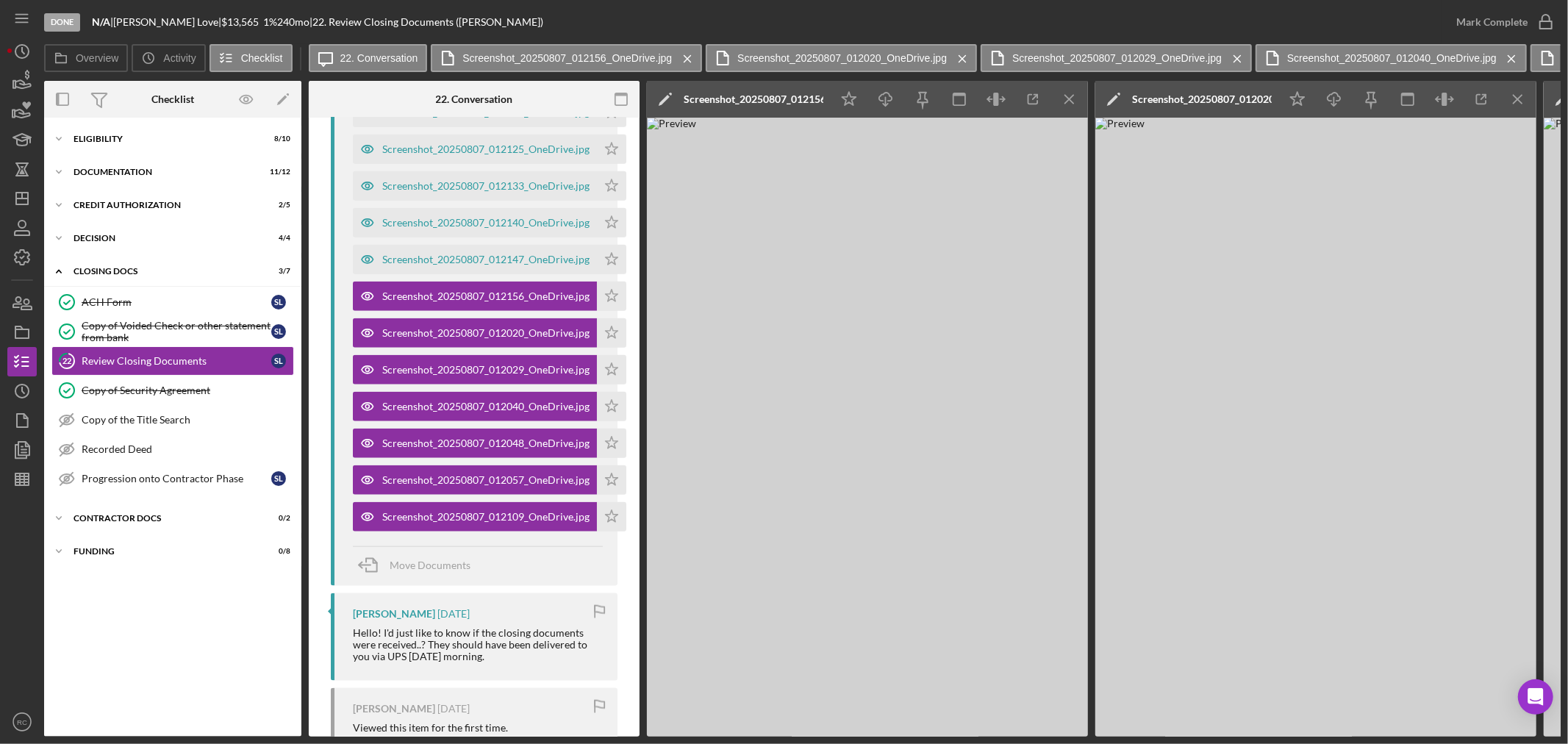
click at [745, 96] on div "Screenshot_20250807_012156_OneDrive.jpg" at bounding box center [752, 99] width 139 height 12
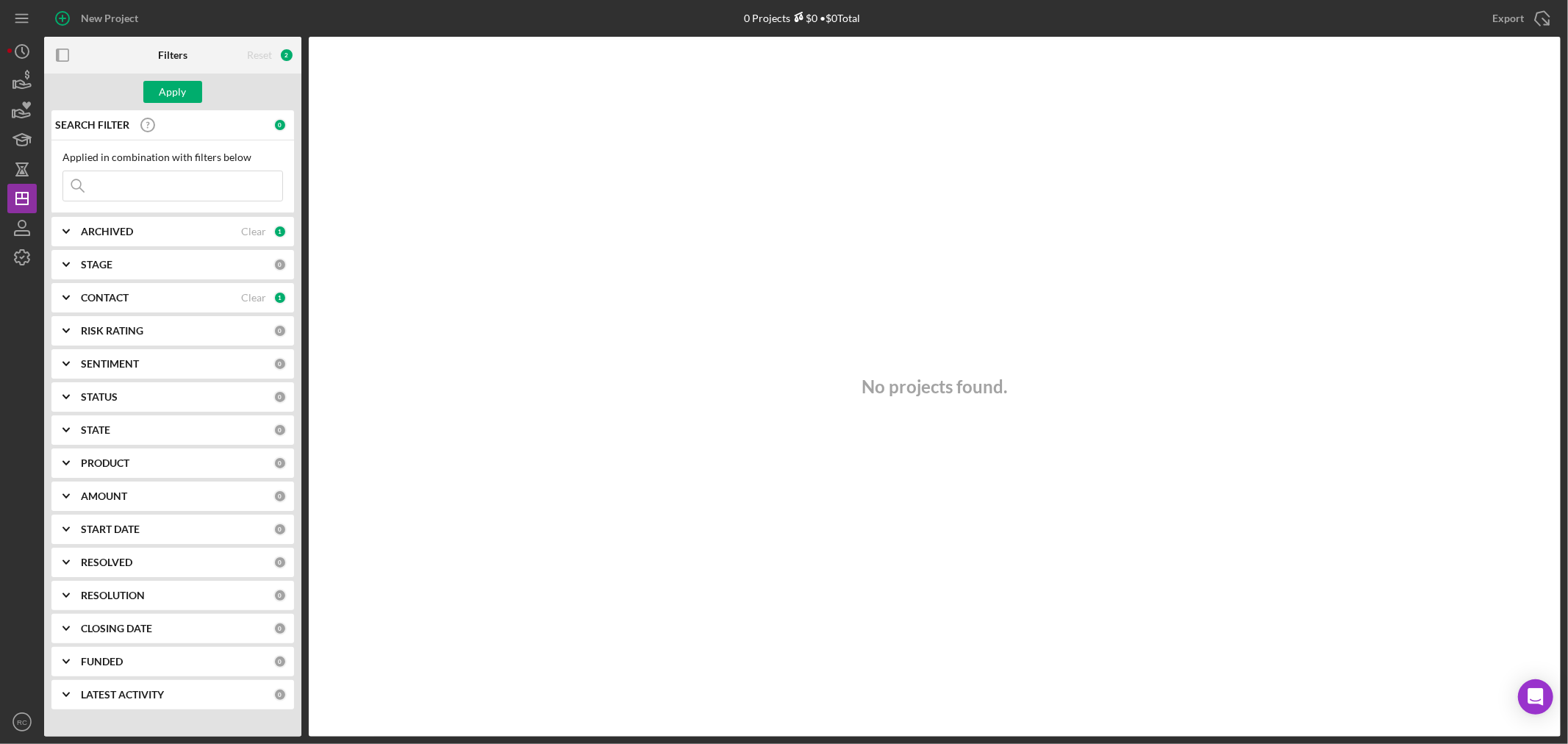
click at [167, 193] on input at bounding box center [172, 186] width 219 height 30
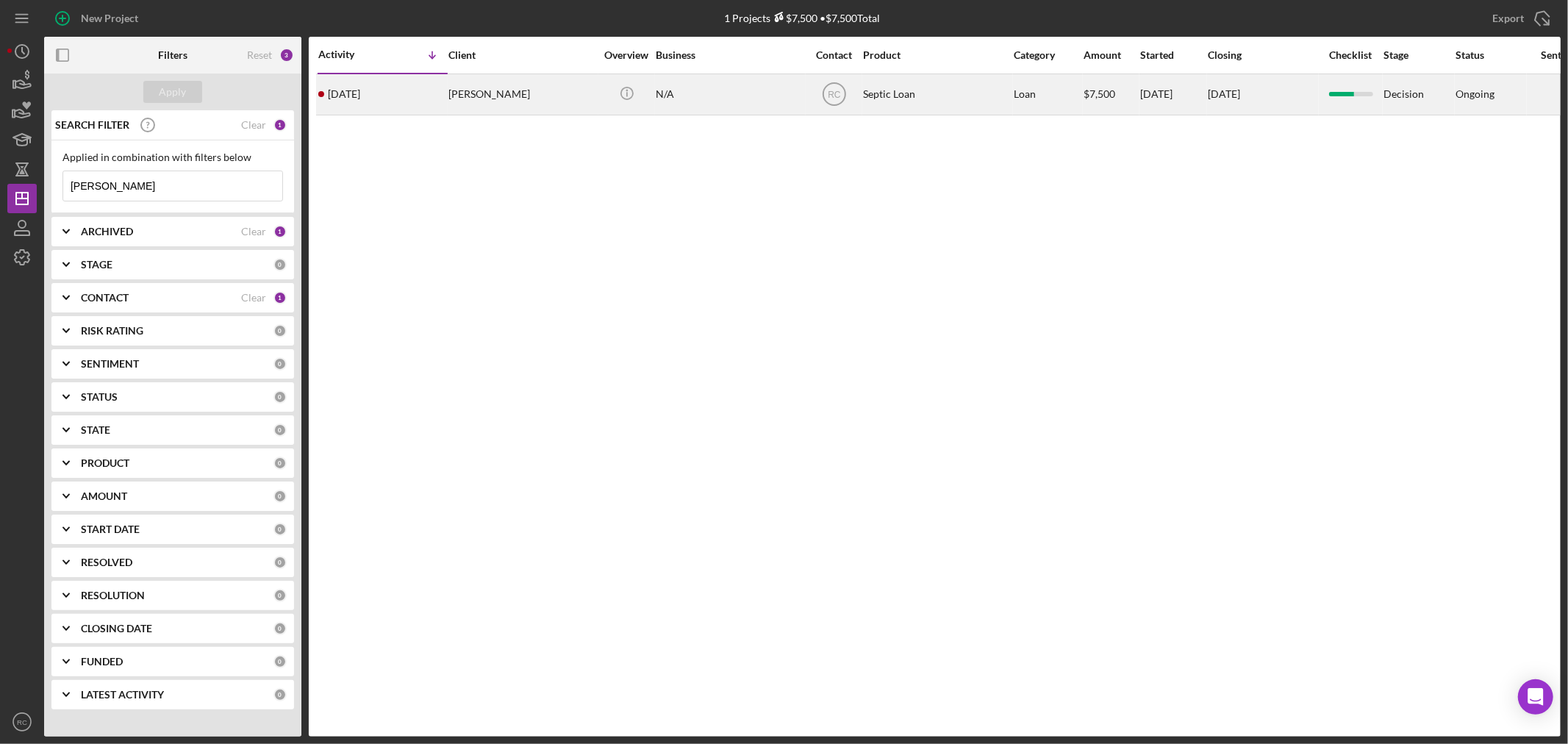
type input "peters"
click at [516, 73] on td "Laura Peters-Baker" at bounding box center [523, 93] width 151 height 41
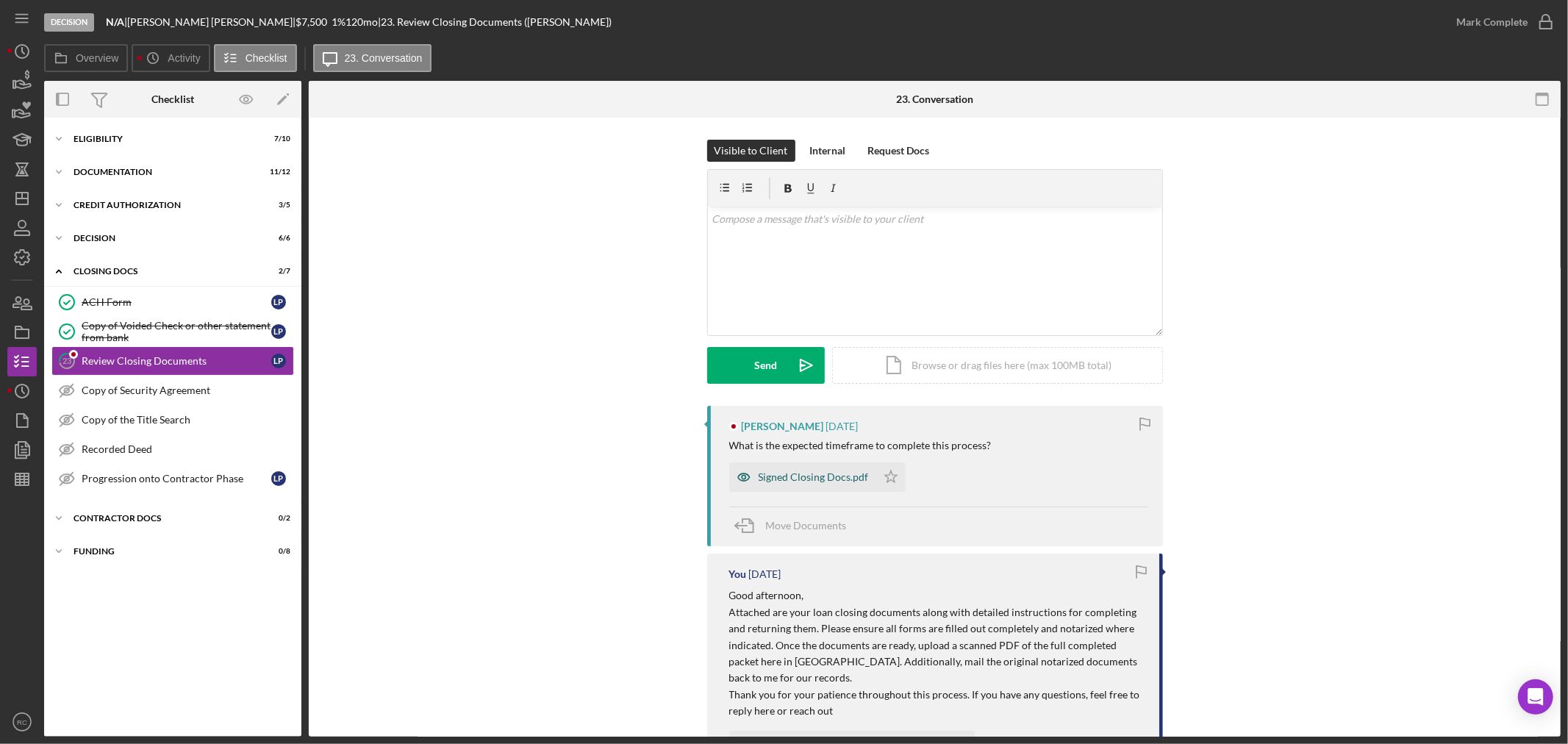
click at [794, 479] on div "Signed Closing Docs.pdf" at bounding box center [814, 476] width 110 height 12
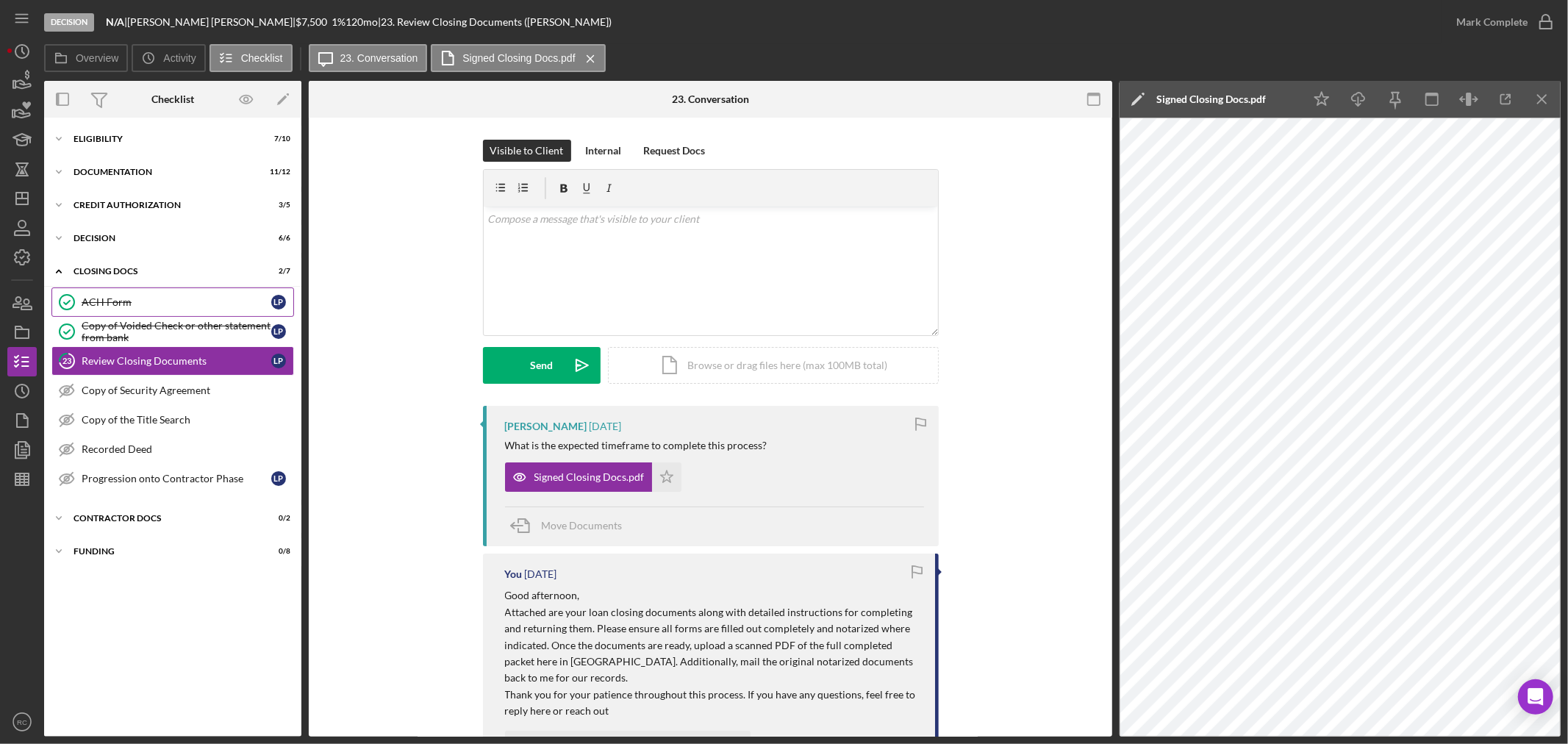
click at [181, 307] on div "ACH Form" at bounding box center [177, 302] width 190 height 12
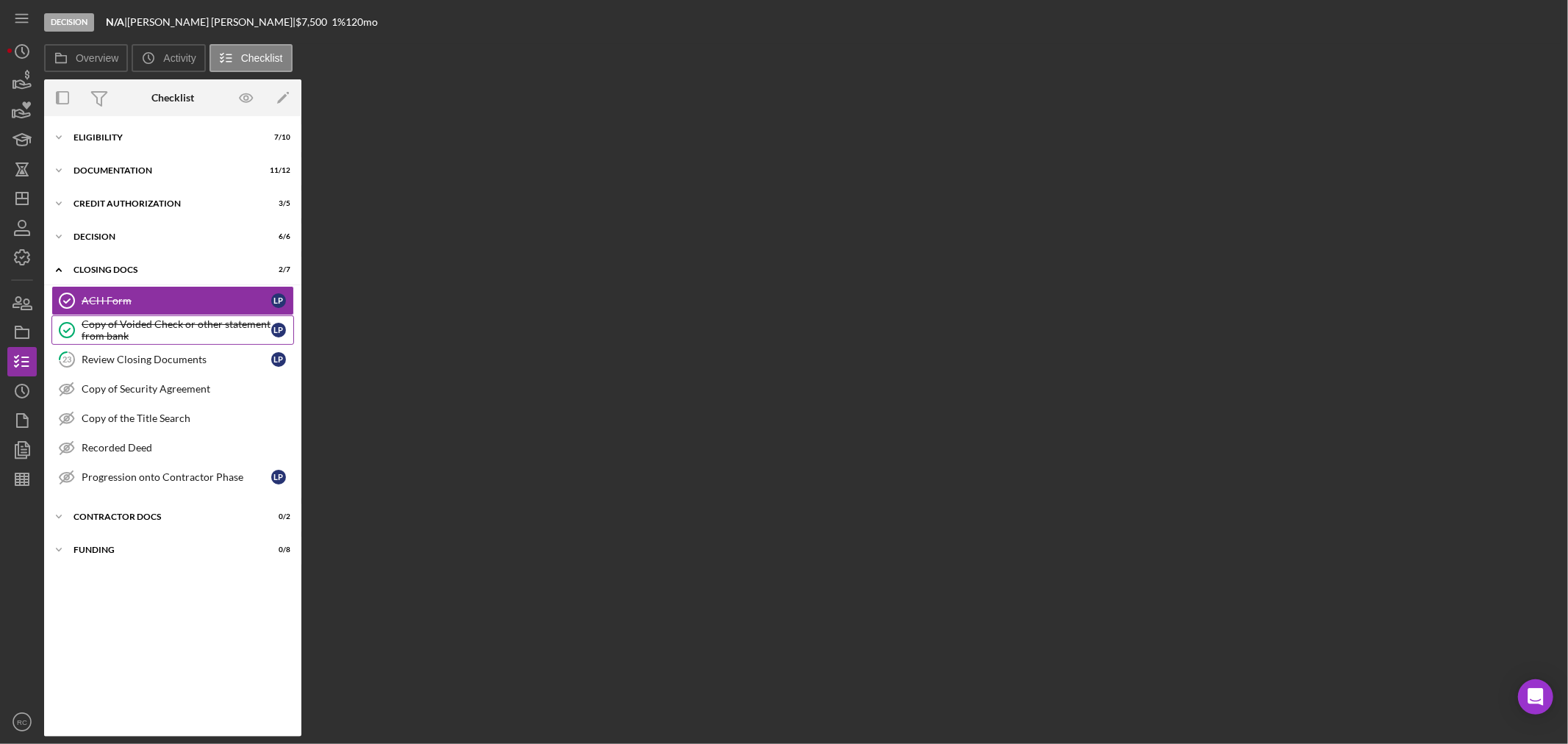
click at [177, 327] on div "Copy of Voided Check or other statement from bank" at bounding box center [177, 330] width 190 height 23
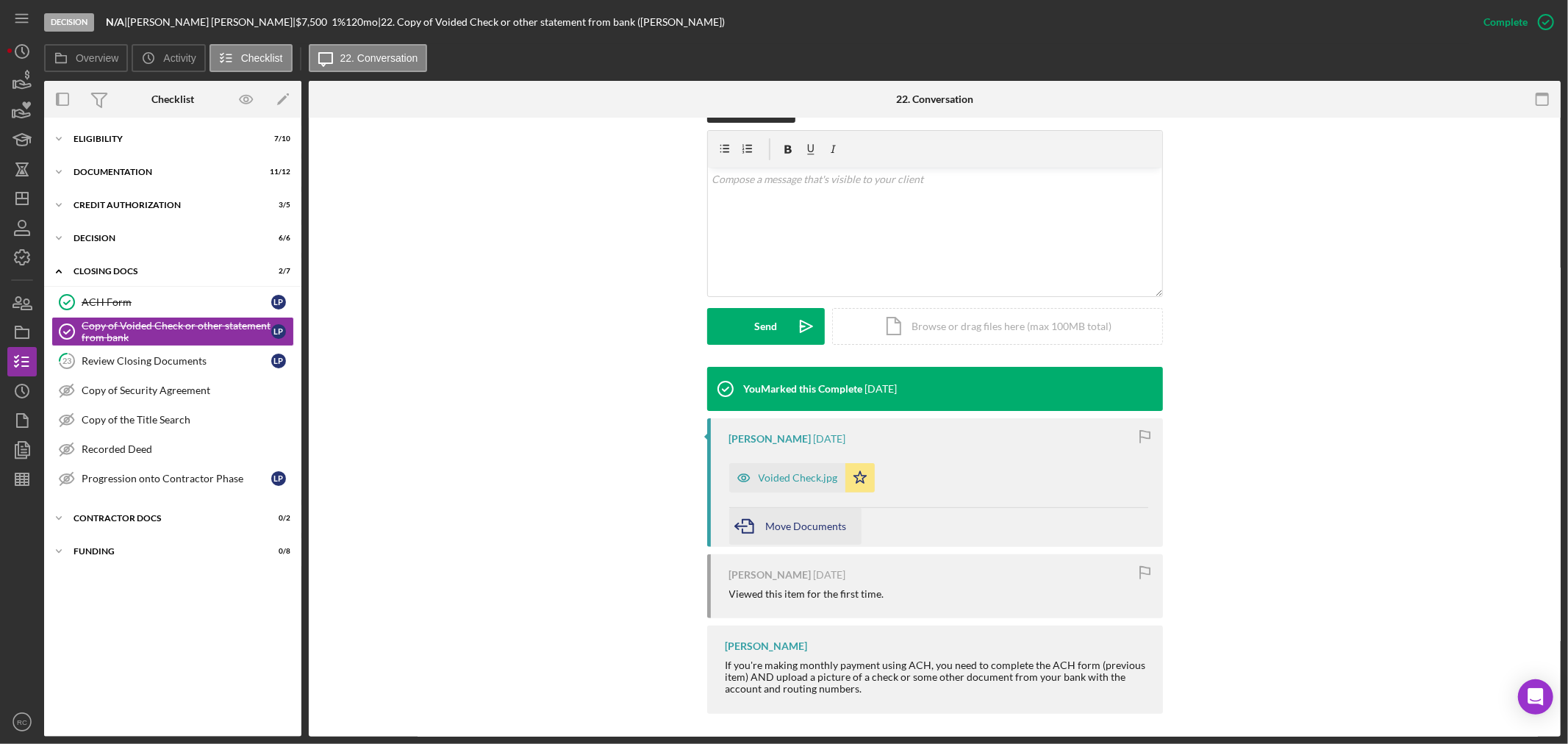
scroll to position [247, 0]
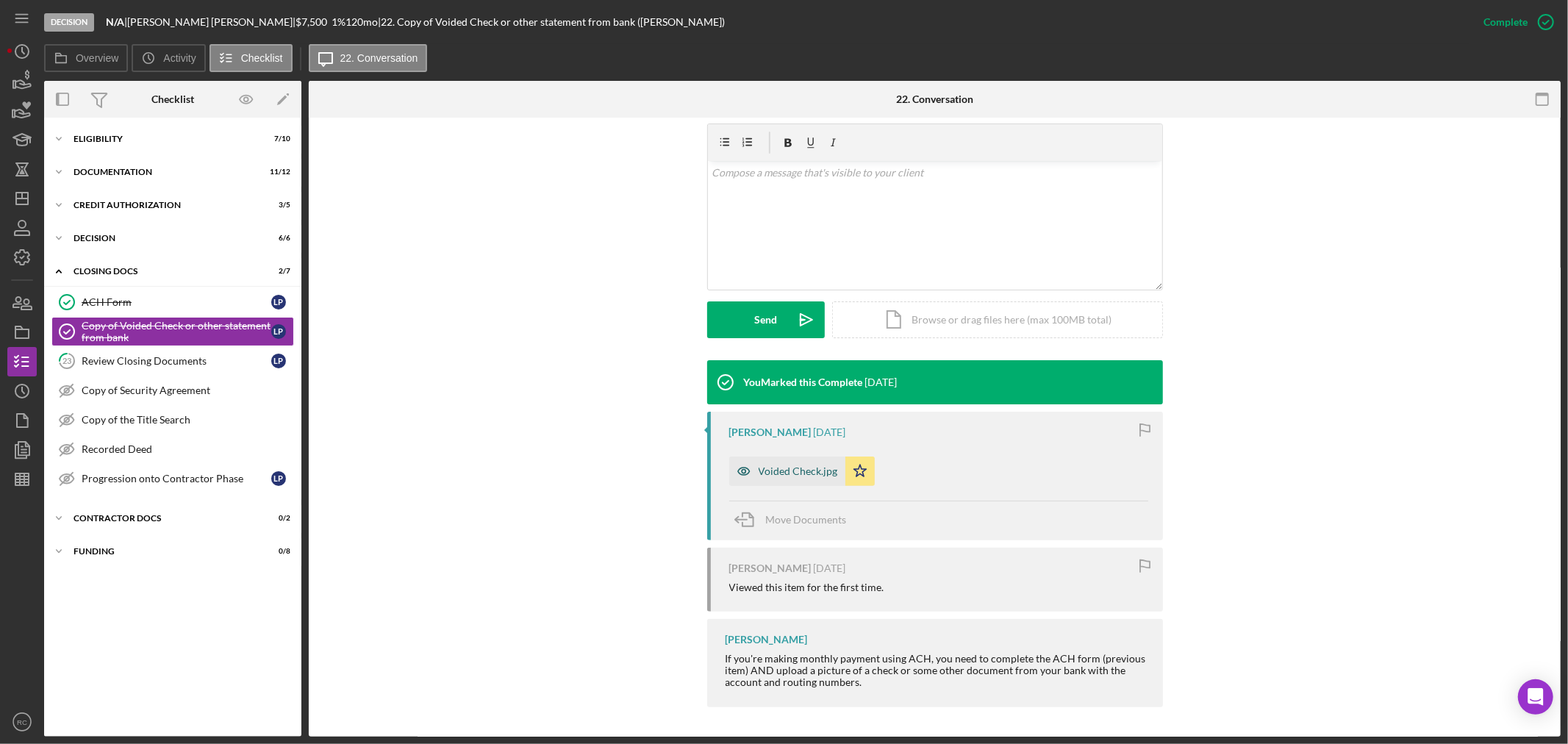
click at [803, 469] on div "Voided Check.jpg" at bounding box center [798, 471] width 79 height 12
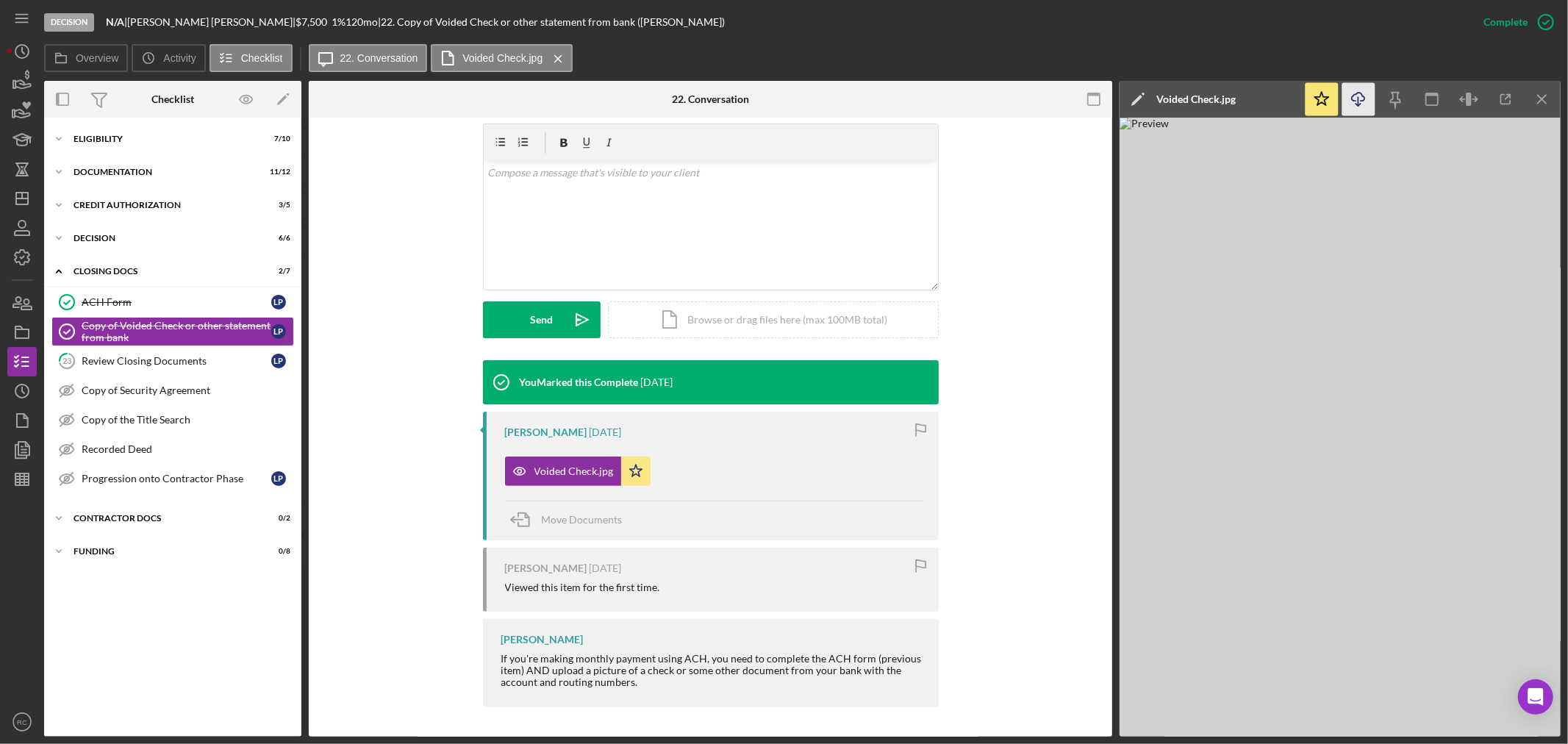
click at [1362, 96] on icon "button" at bounding box center [1358, 97] width 12 height 8
click at [167, 392] on div "Copy of Security Agreement" at bounding box center [188, 390] width 212 height 12
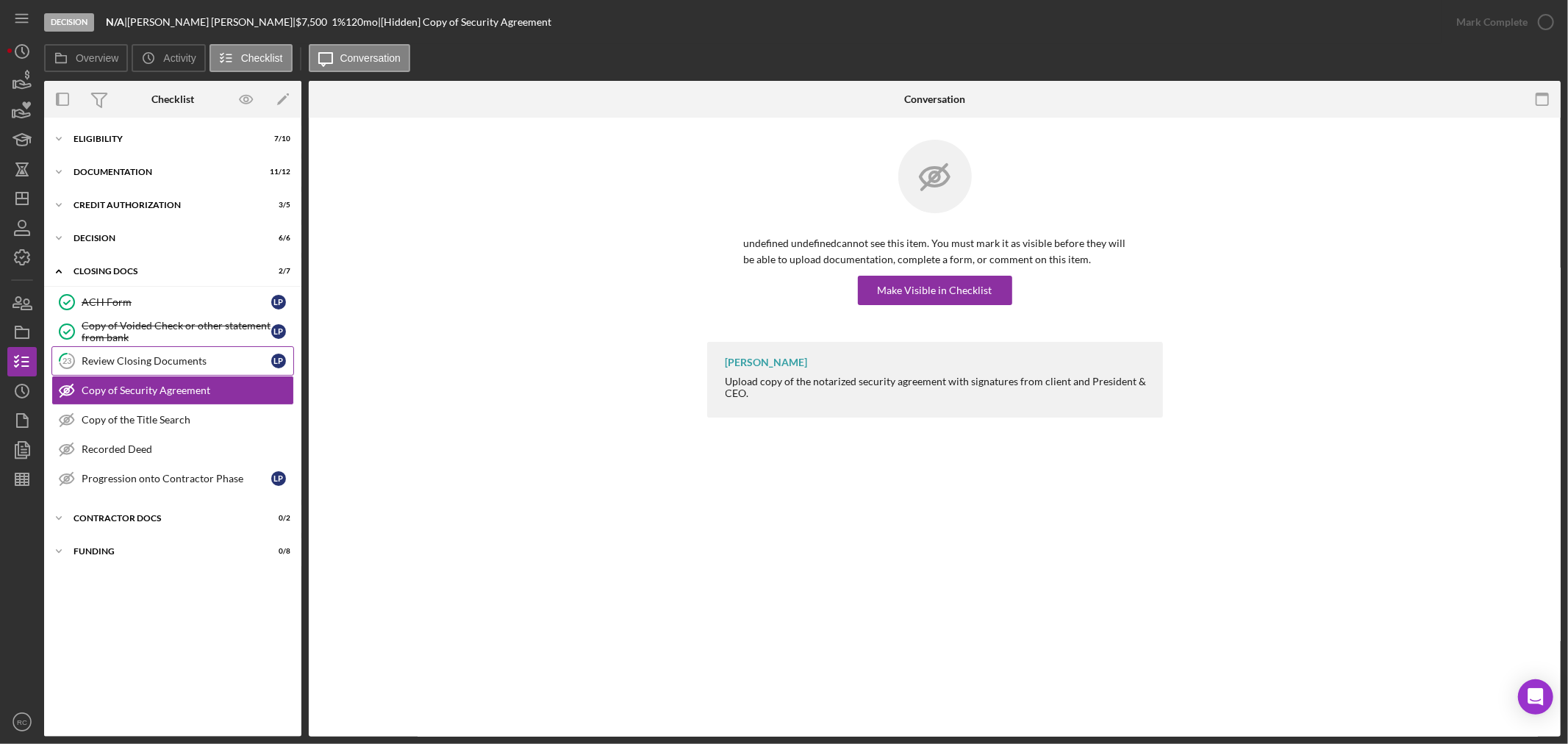
click at [166, 353] on link "23 Review Closing Documents L P" at bounding box center [173, 361] width 243 height 30
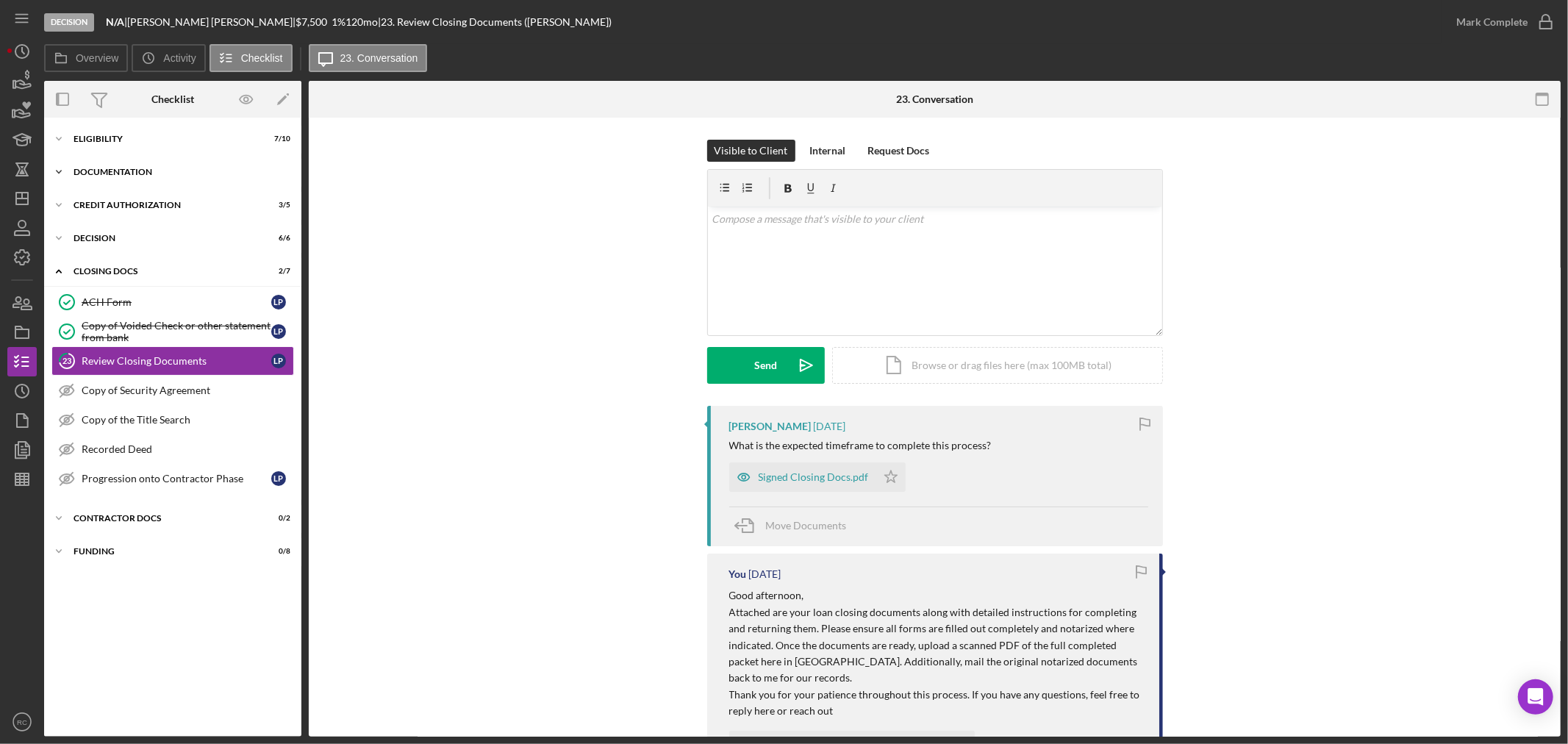
click at [153, 177] on div "Icon/Expander Documentation 11 / 12" at bounding box center [173, 172] width 258 height 30
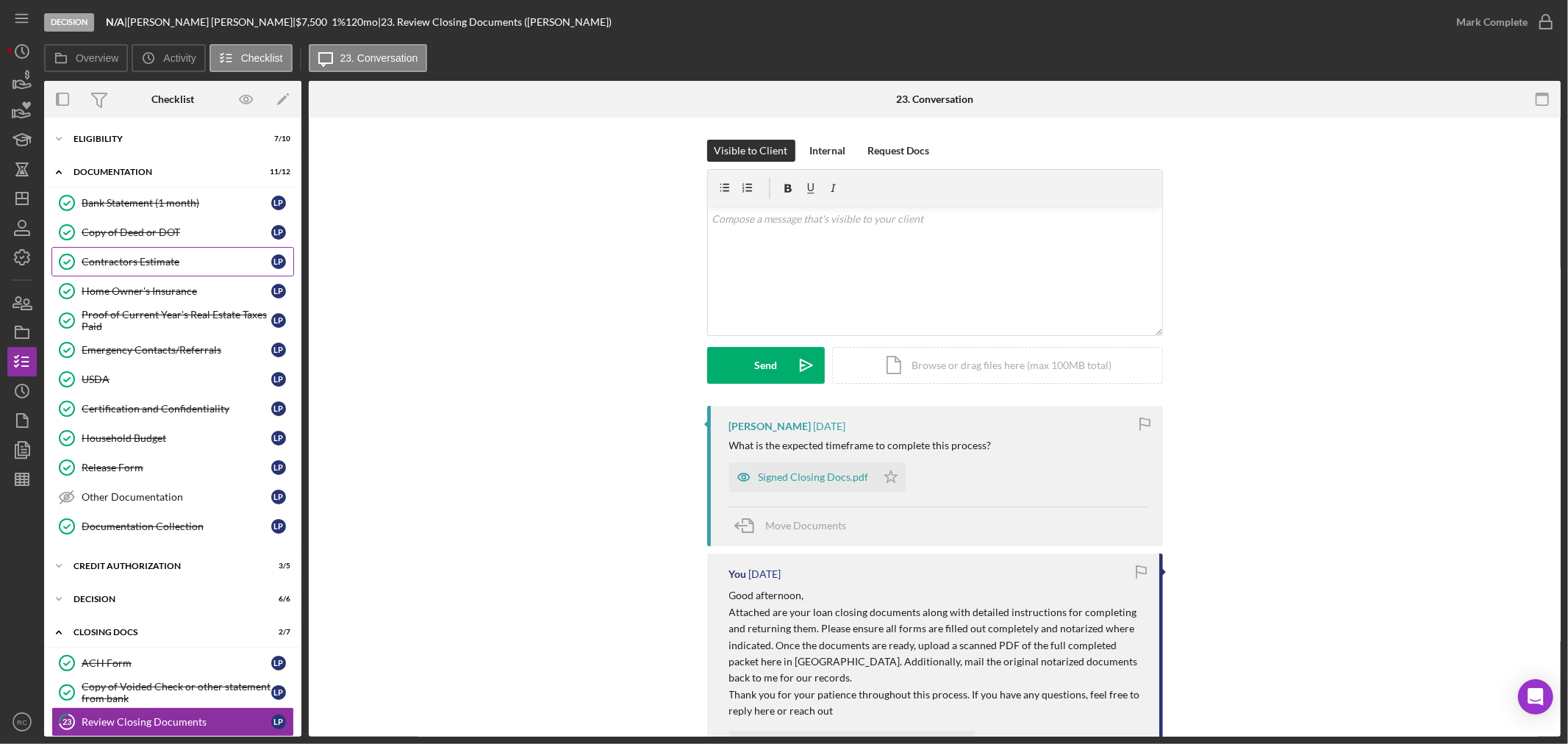
click at [160, 261] on div "Contractors Estimate" at bounding box center [177, 261] width 190 height 12
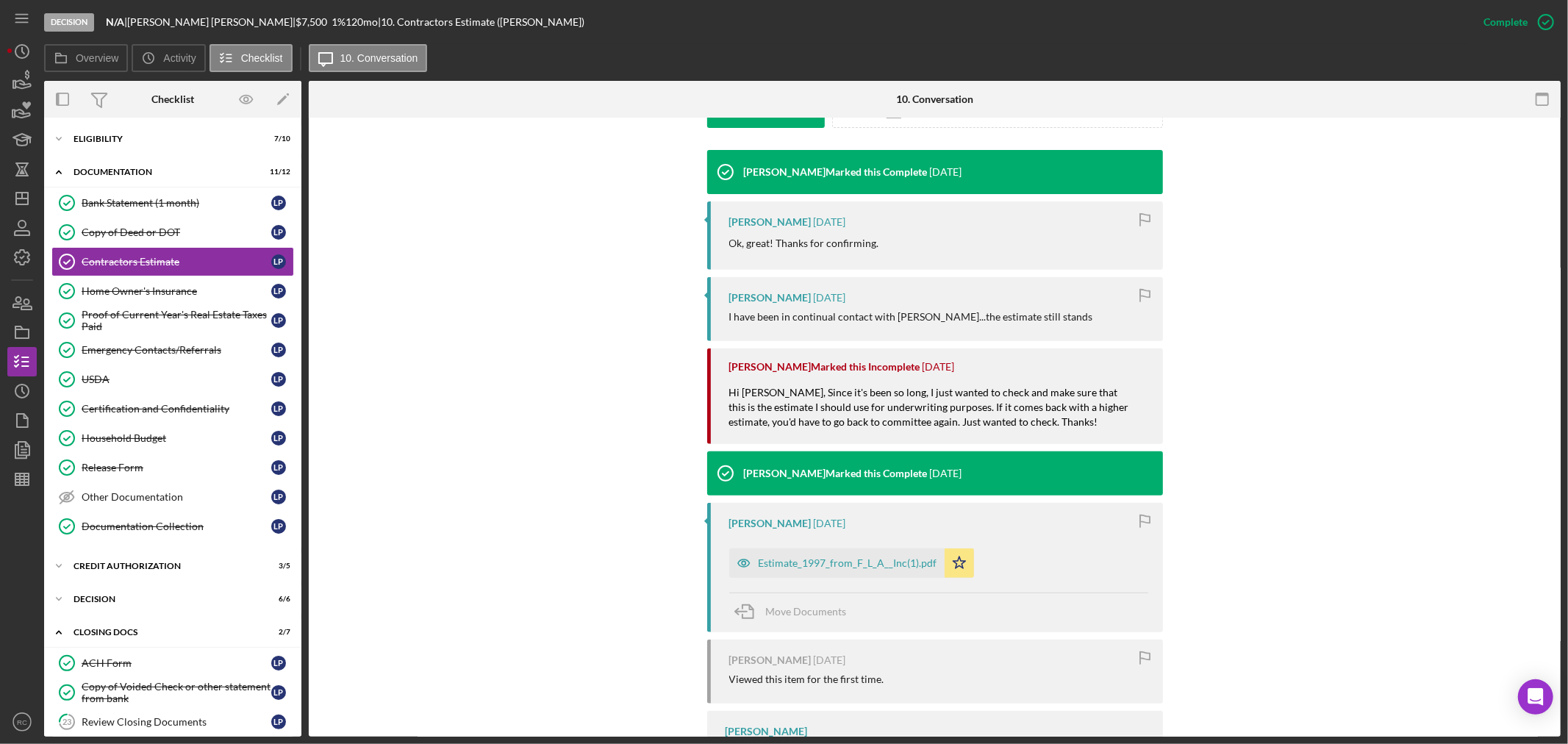
scroll to position [545, 0]
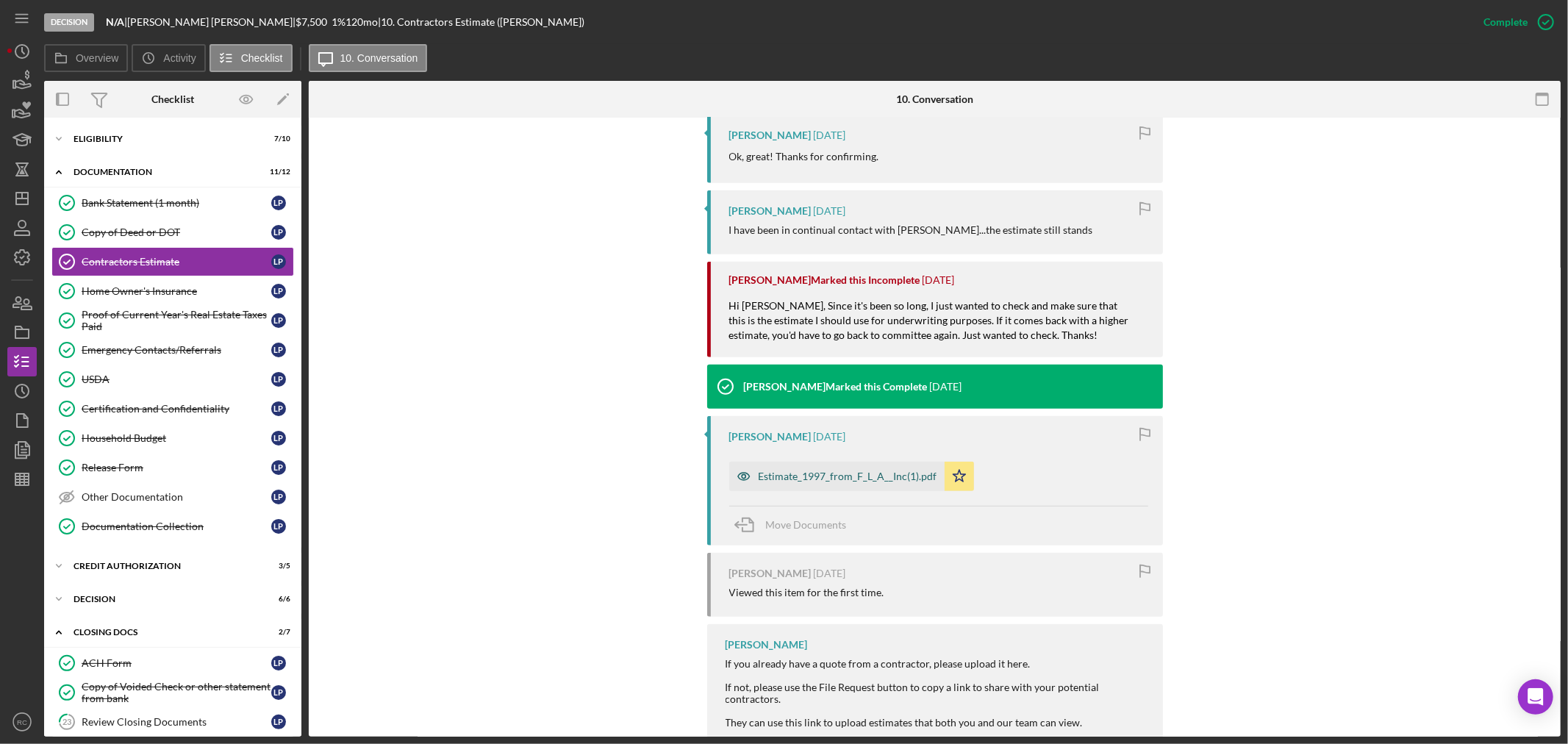
click at [865, 461] on div "Estimate_1997_from_F_L_A__Inc(1).pdf" at bounding box center [837, 476] width 216 height 30
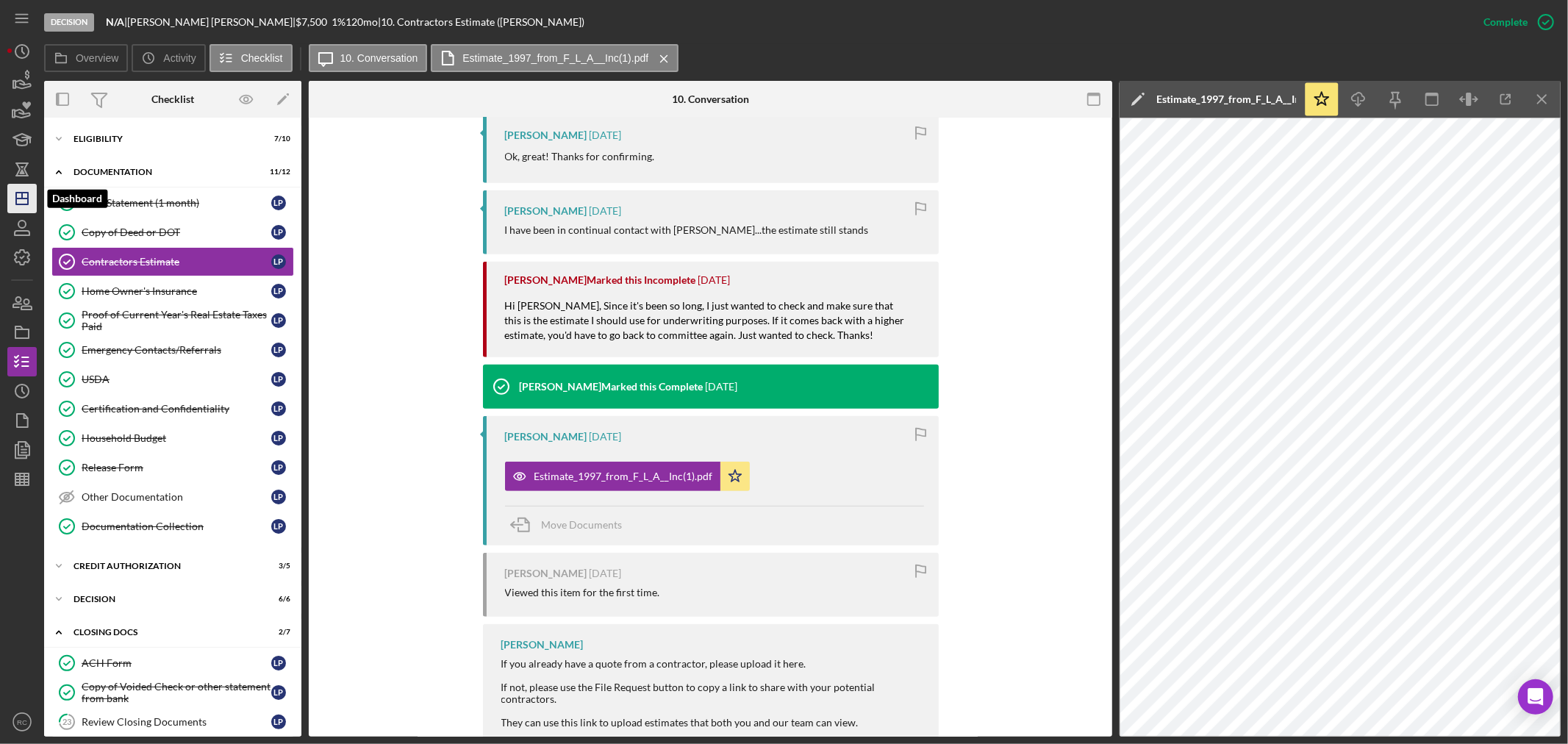
click at [24, 207] on icon "Icon/Dashboard" at bounding box center [22, 198] width 37 height 37
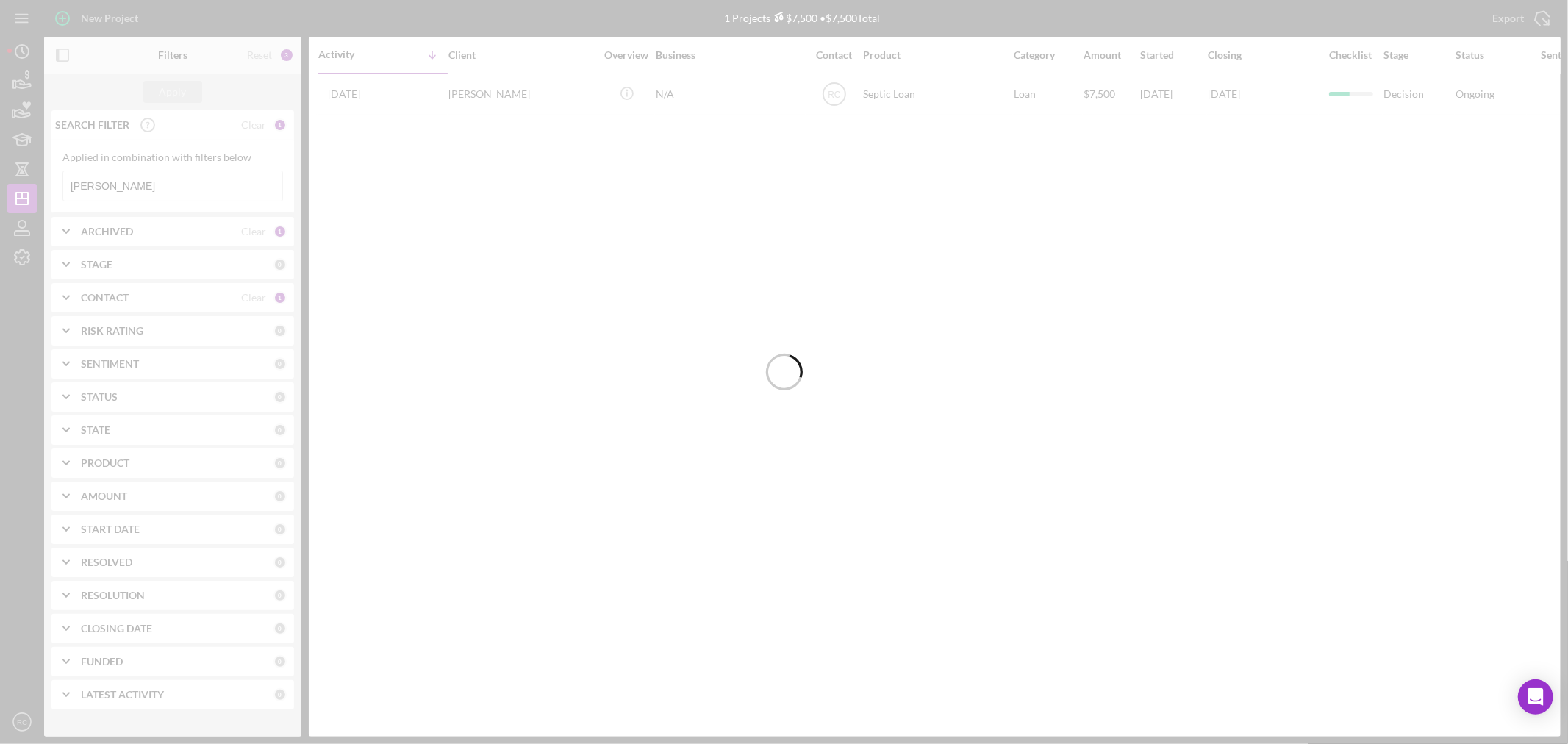
drag, startPoint x: 172, startPoint y: 189, endPoint x: 33, endPoint y: 191, distance: 139.0
click at [9, 179] on div at bounding box center [784, 372] width 1568 height 744
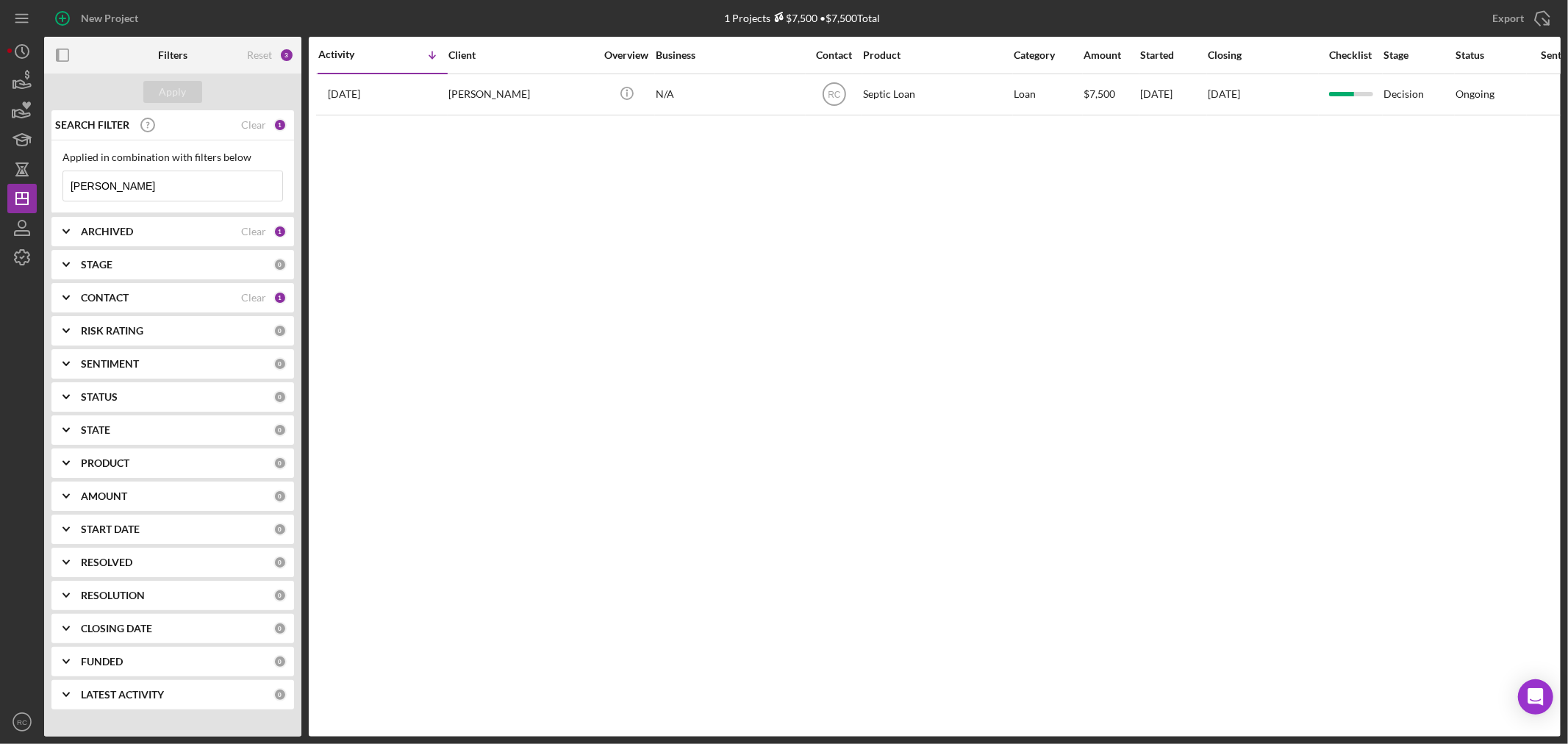
drag, startPoint x: 171, startPoint y: 195, endPoint x: 43, endPoint y: 208, distance: 128.7
click at [47, 195] on div "SEARCH FILTER Clear 1 Applied in combination with filters below peters Icon/Men…" at bounding box center [173, 416] width 258 height 610
type input "[PERSON_NAME]"
click at [195, 97] on button "Apply" at bounding box center [173, 92] width 59 height 22
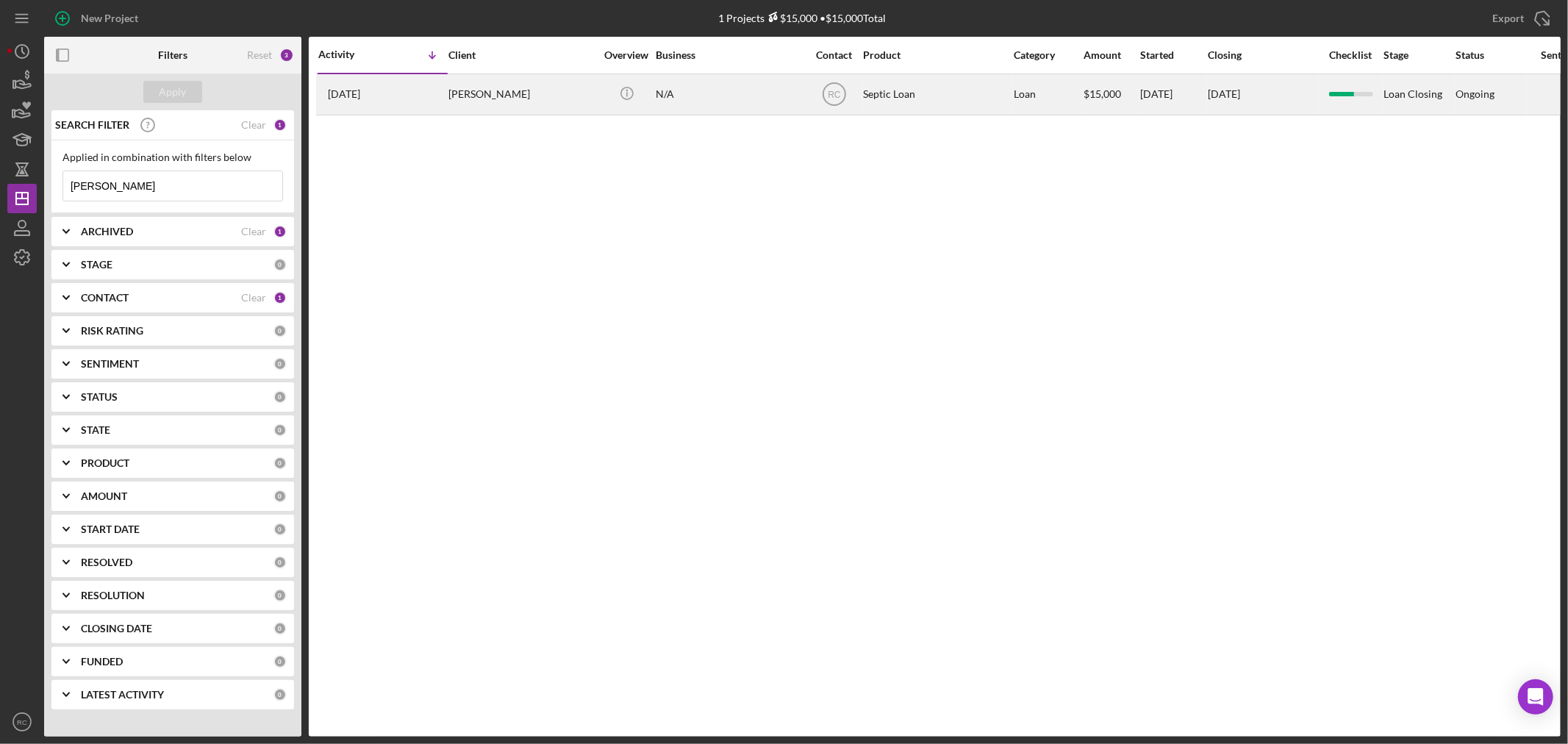
click at [437, 93] on div "2 weeks ago Corey DeCamp" at bounding box center [382, 94] width 128 height 39
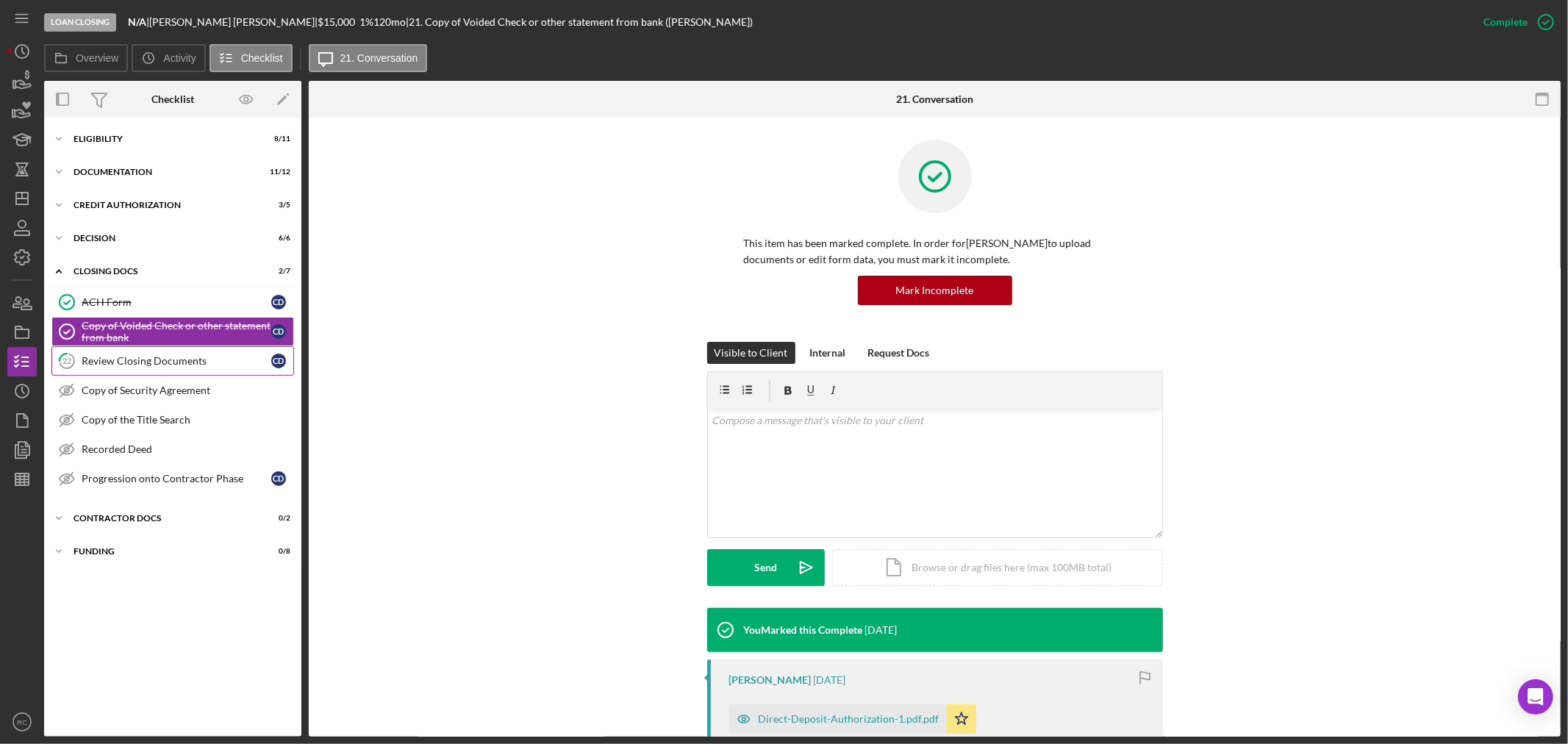
click at [132, 364] on div "Review Closing Documents" at bounding box center [177, 360] width 190 height 12
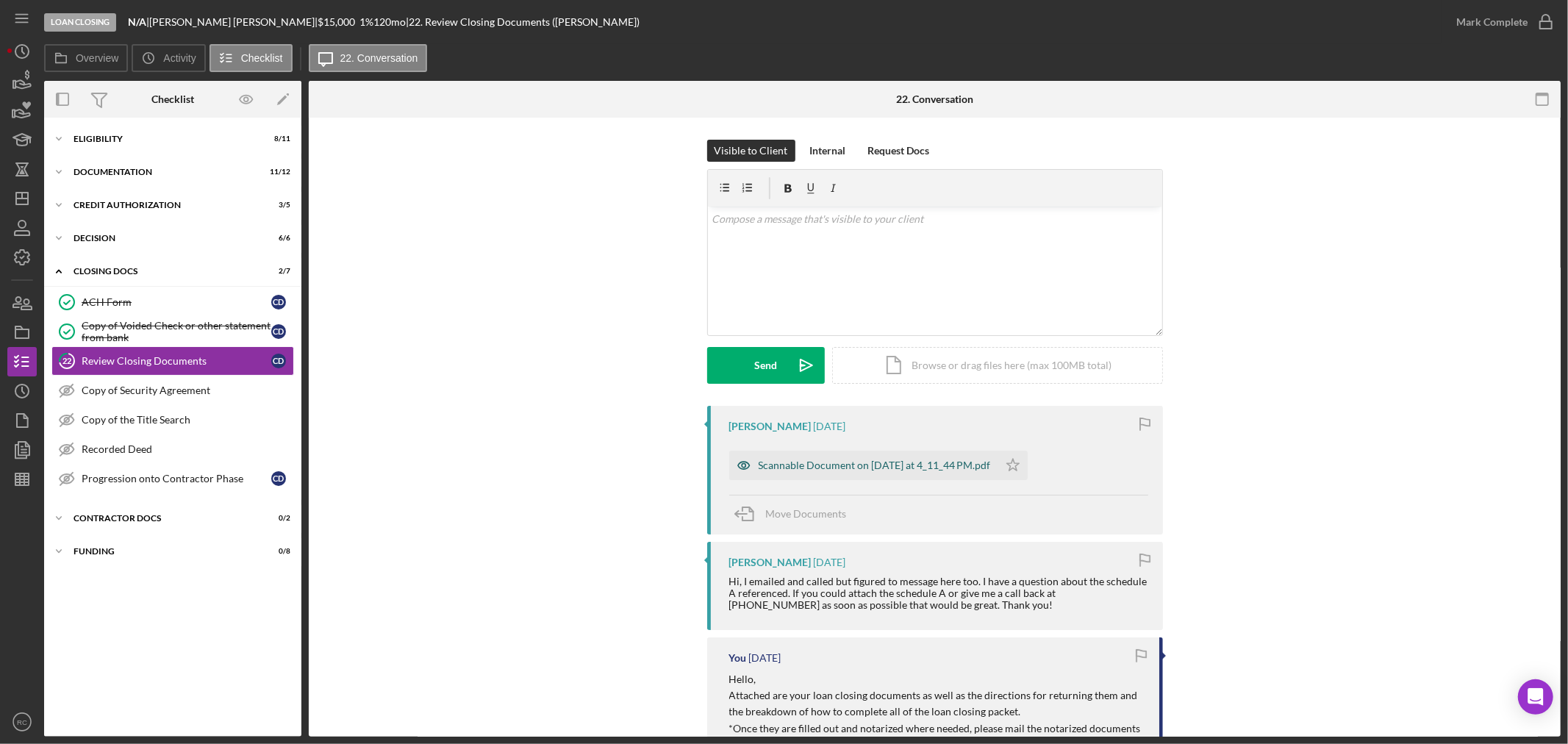
click at [831, 465] on div "Scannable Document on [DATE] at 4_11_44 PM.pdf" at bounding box center [875, 465] width 232 height 12
